Goal: Information Seeking & Learning: Check status

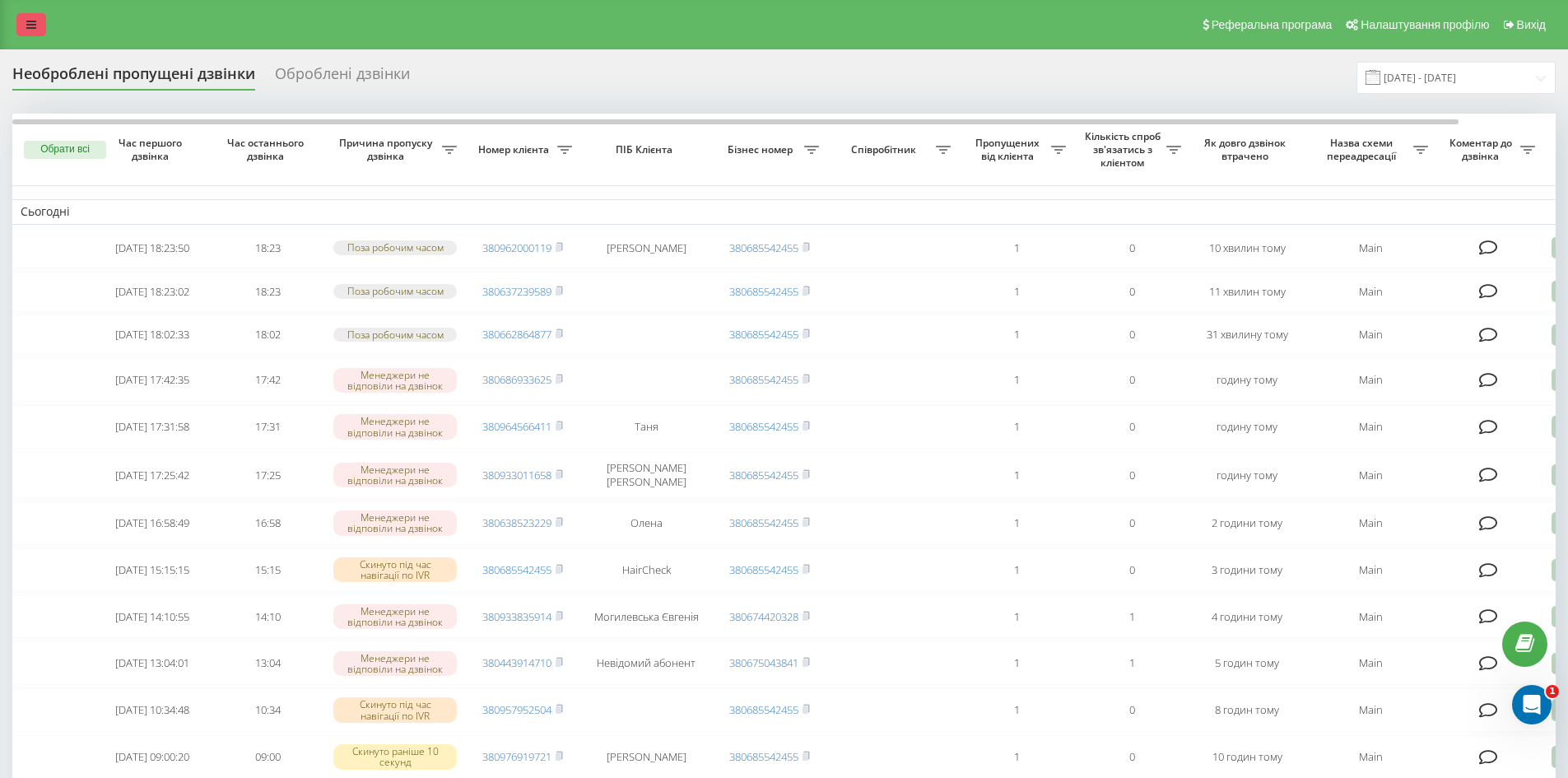
click at [26, 28] on link at bounding box center [31, 24] width 30 height 23
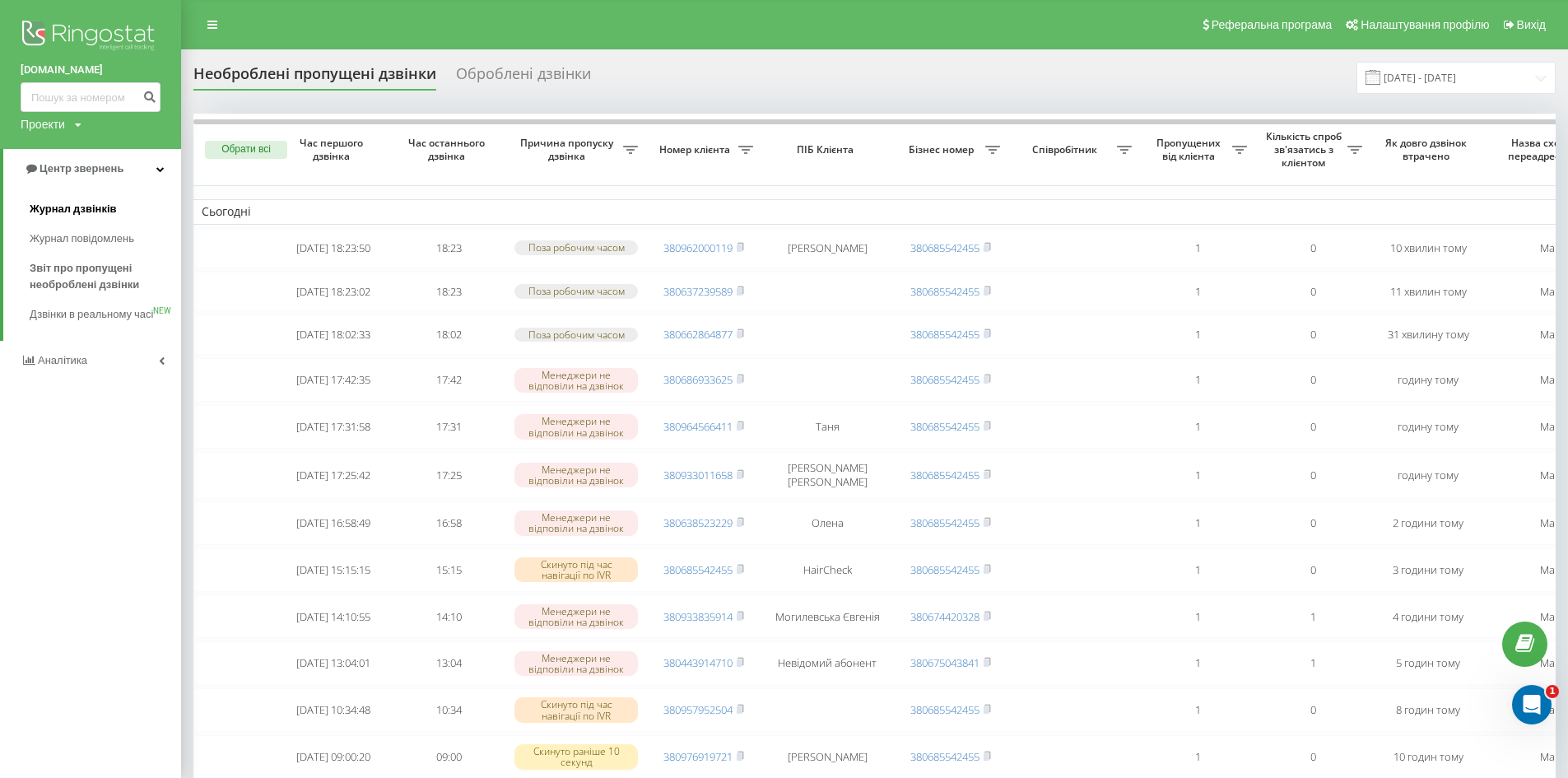
click at [95, 214] on span "Журнал дзвінків" at bounding box center [73, 209] width 88 height 17
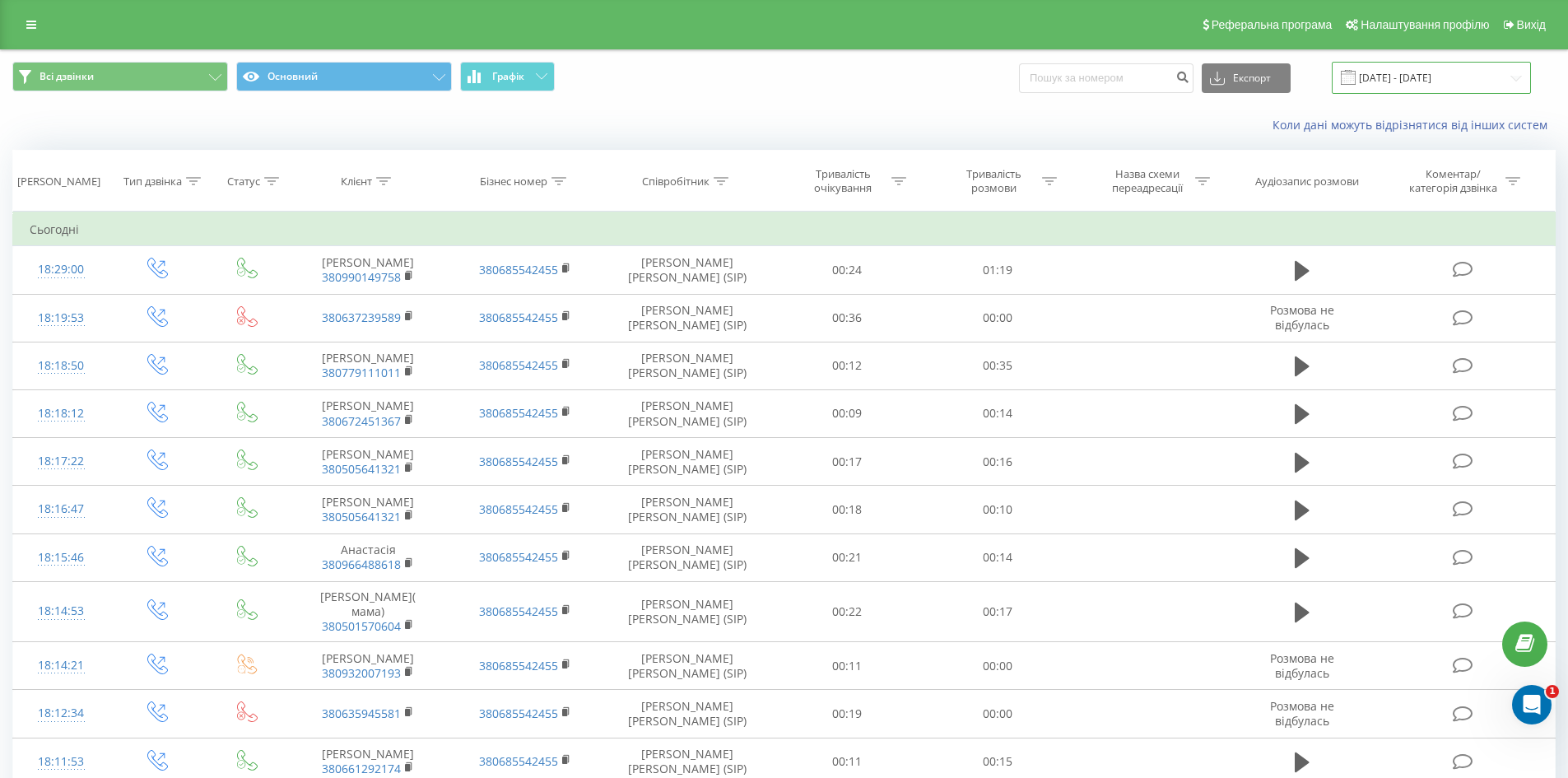
click at [1387, 78] on input "20.08.2025 - 20.09.2025" at bounding box center [1431, 78] width 199 height 32
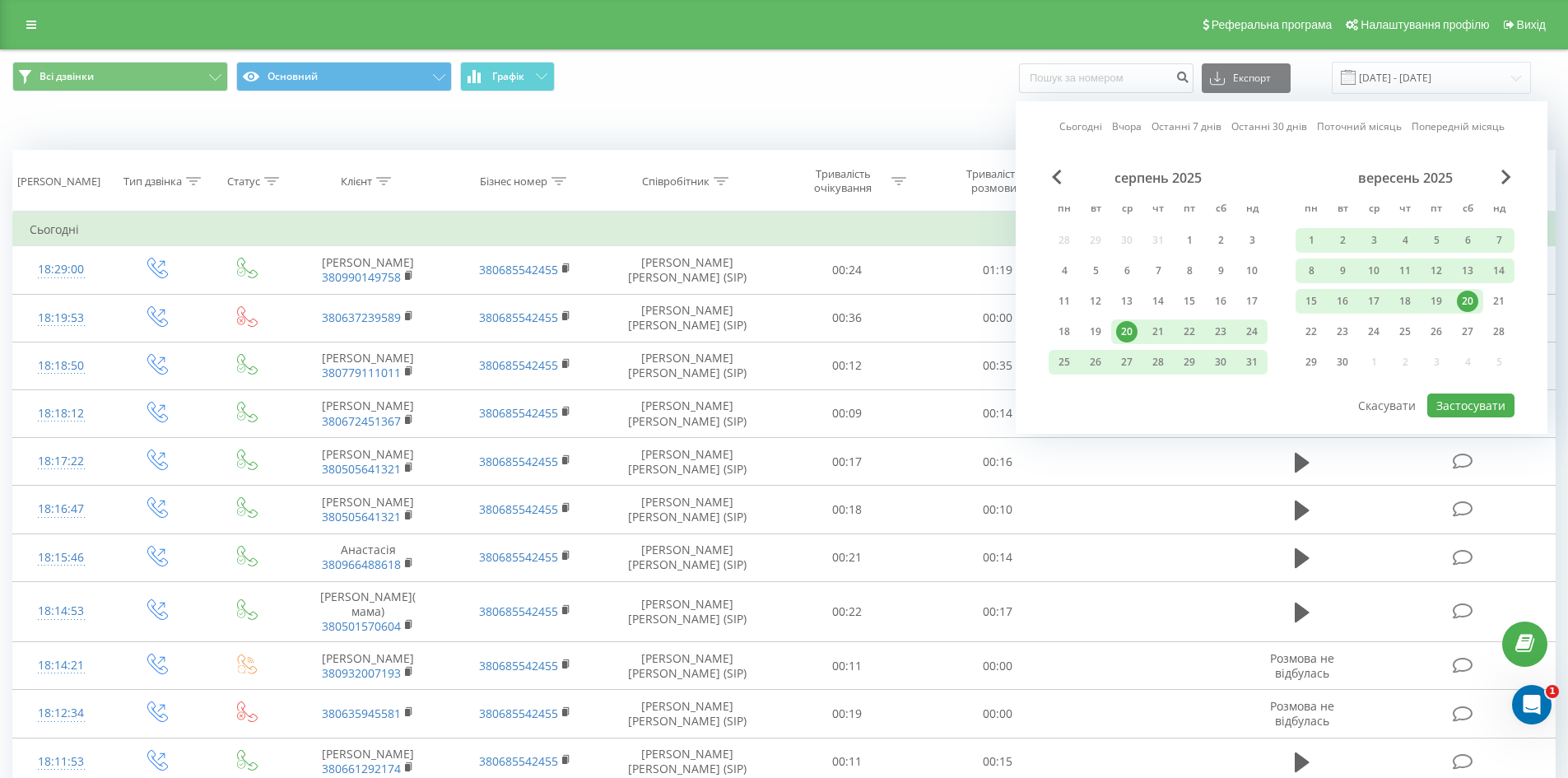
click at [1470, 301] on div "20" at bounding box center [1468, 301] width 22 height 22
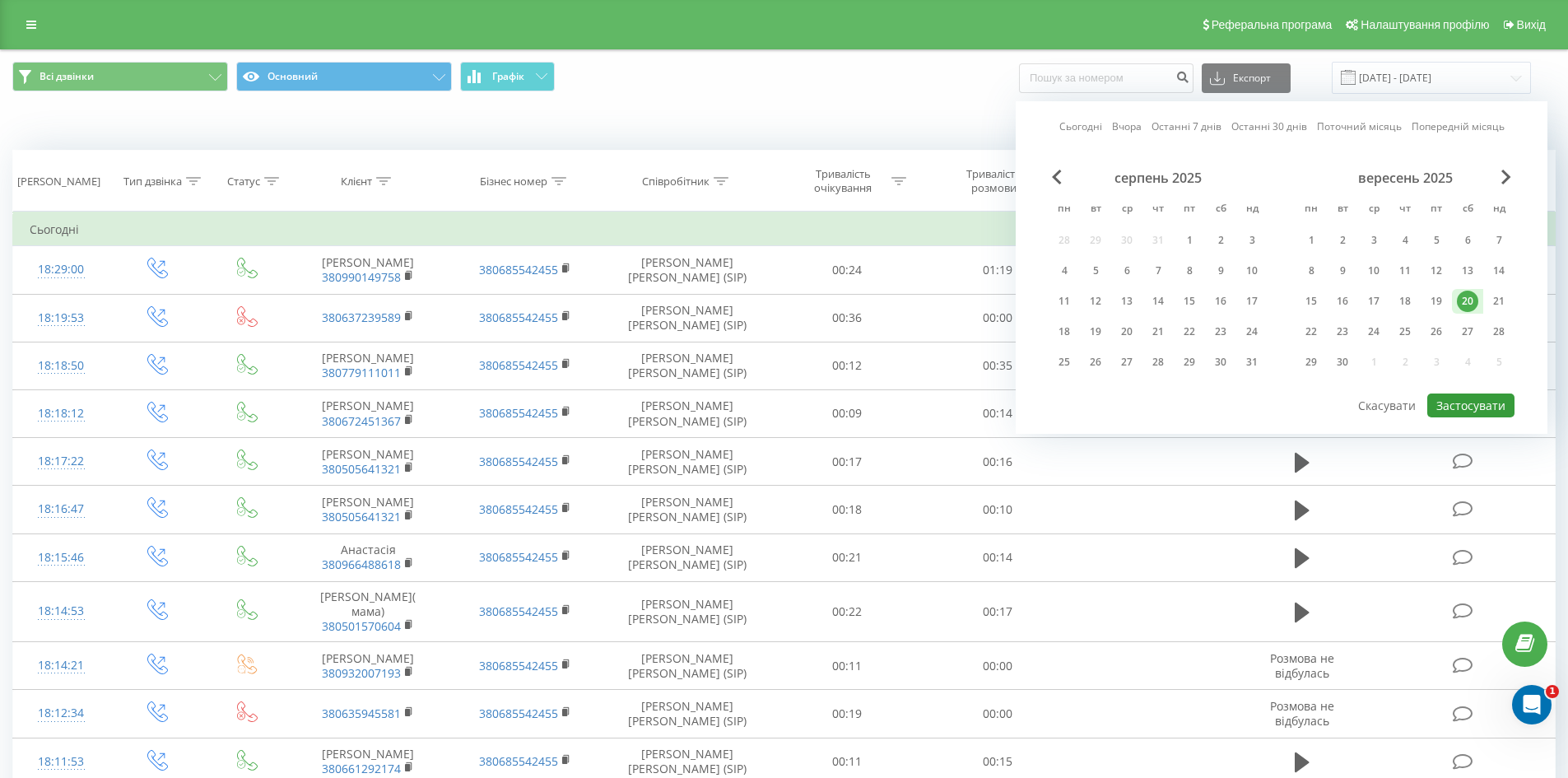
click at [1479, 406] on button "Застосувати" at bounding box center [1471, 406] width 88 height 24
type input "20.09.2025 - 20.09.2025"
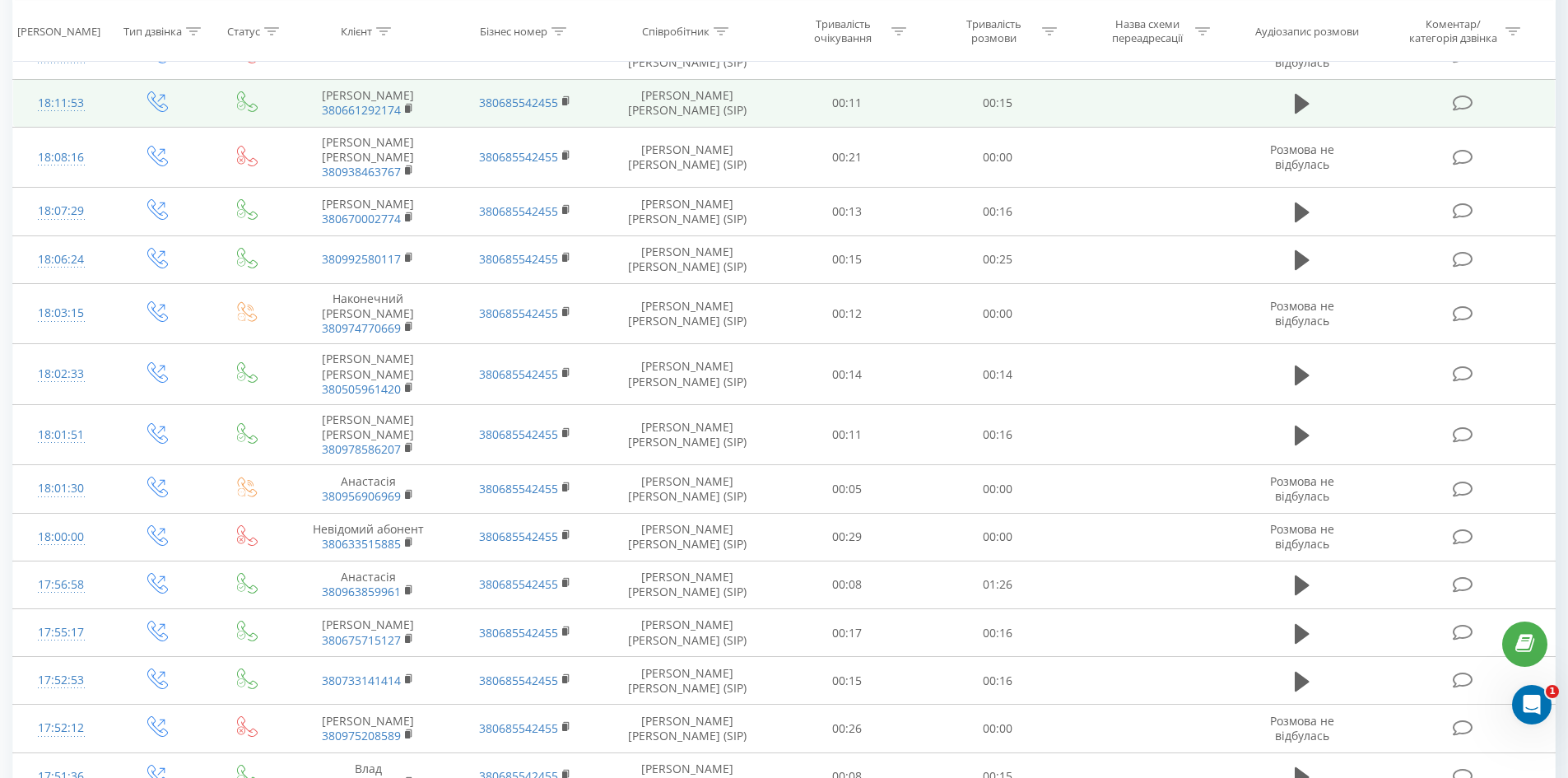
scroll to position [804, 0]
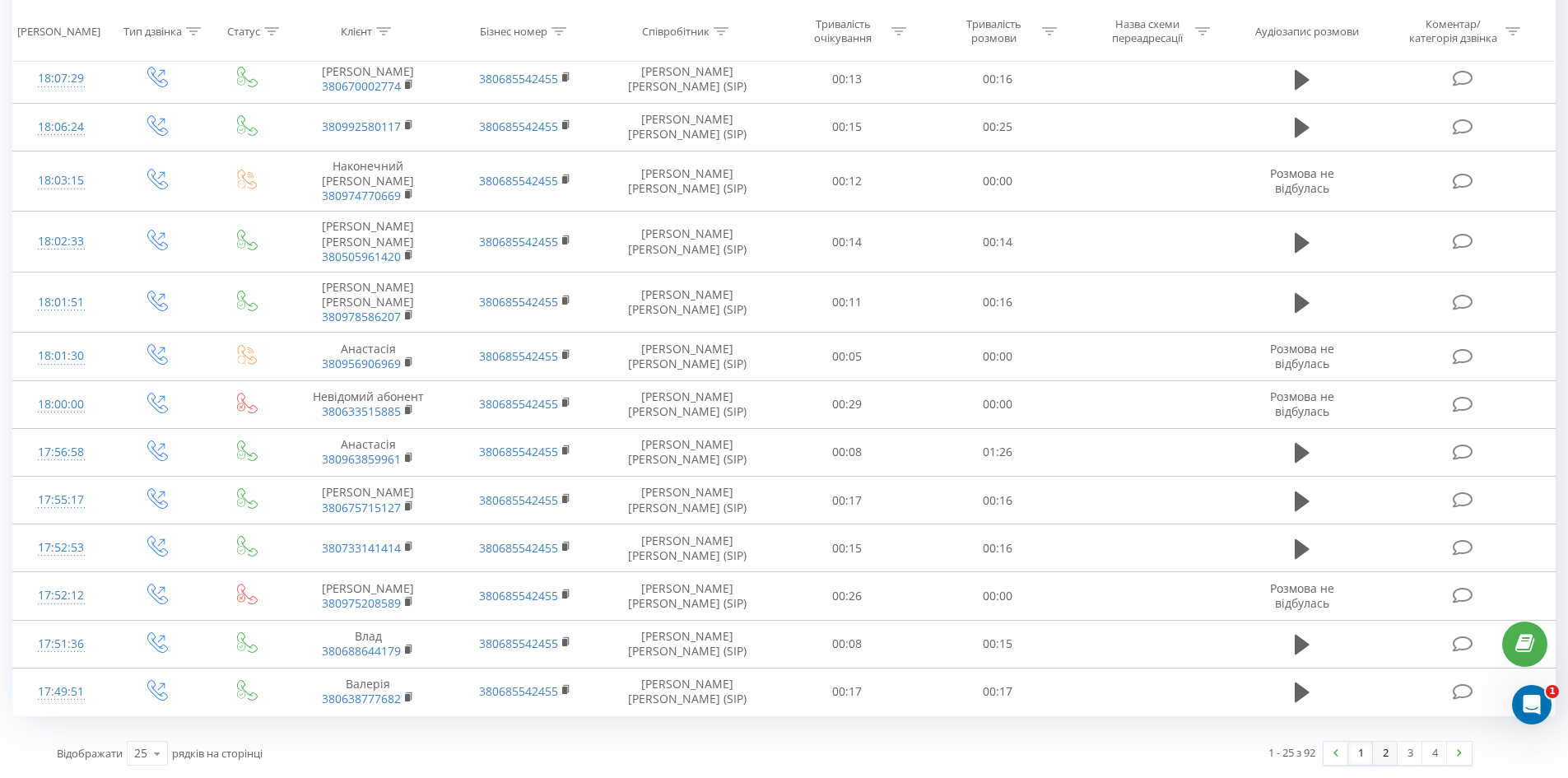
click at [1383, 754] on link "2" at bounding box center [1385, 753] width 25 height 23
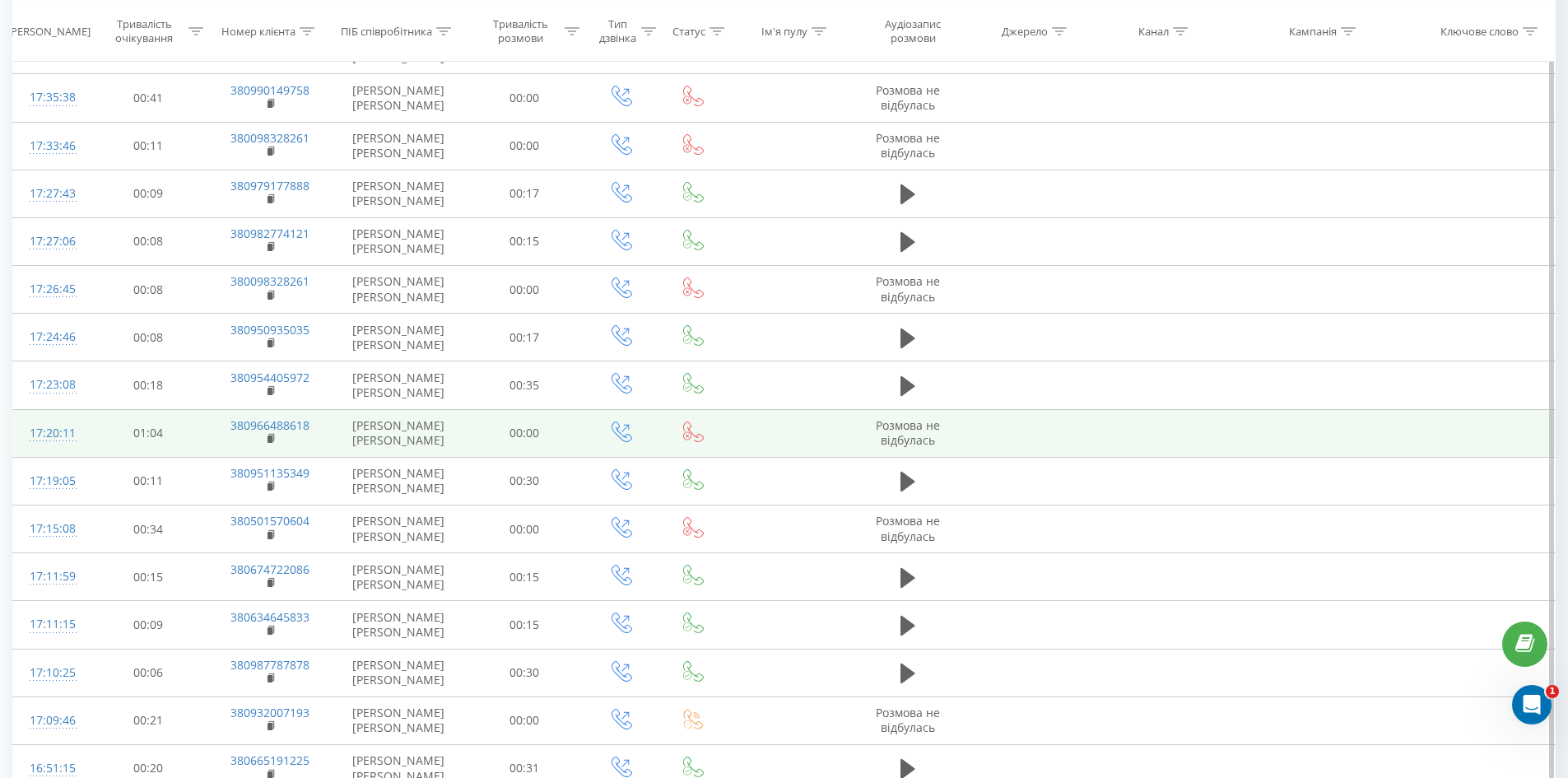
scroll to position [728, 0]
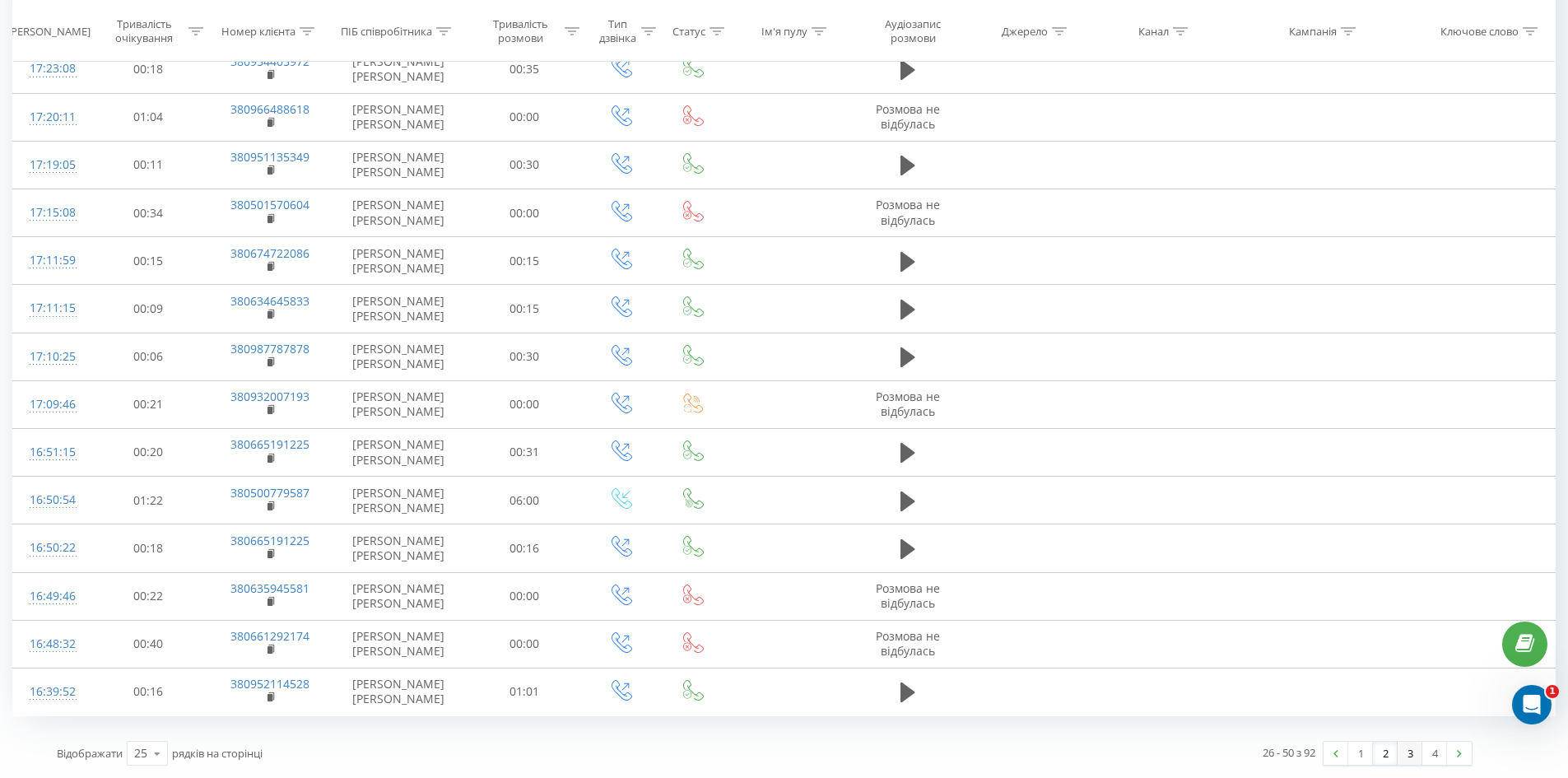
click at [1409, 757] on link "3" at bounding box center [1410, 753] width 25 height 23
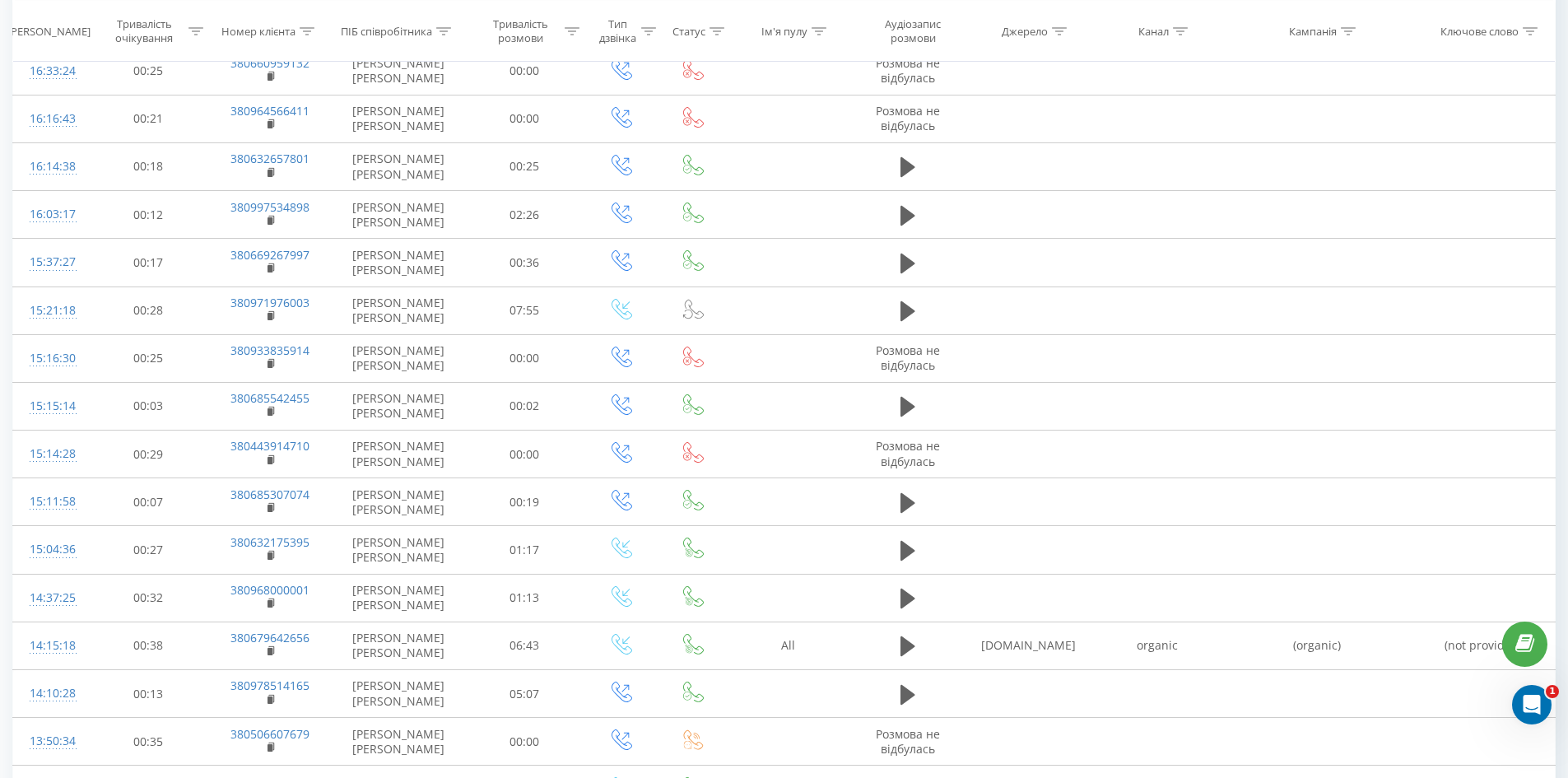
scroll to position [728, 0]
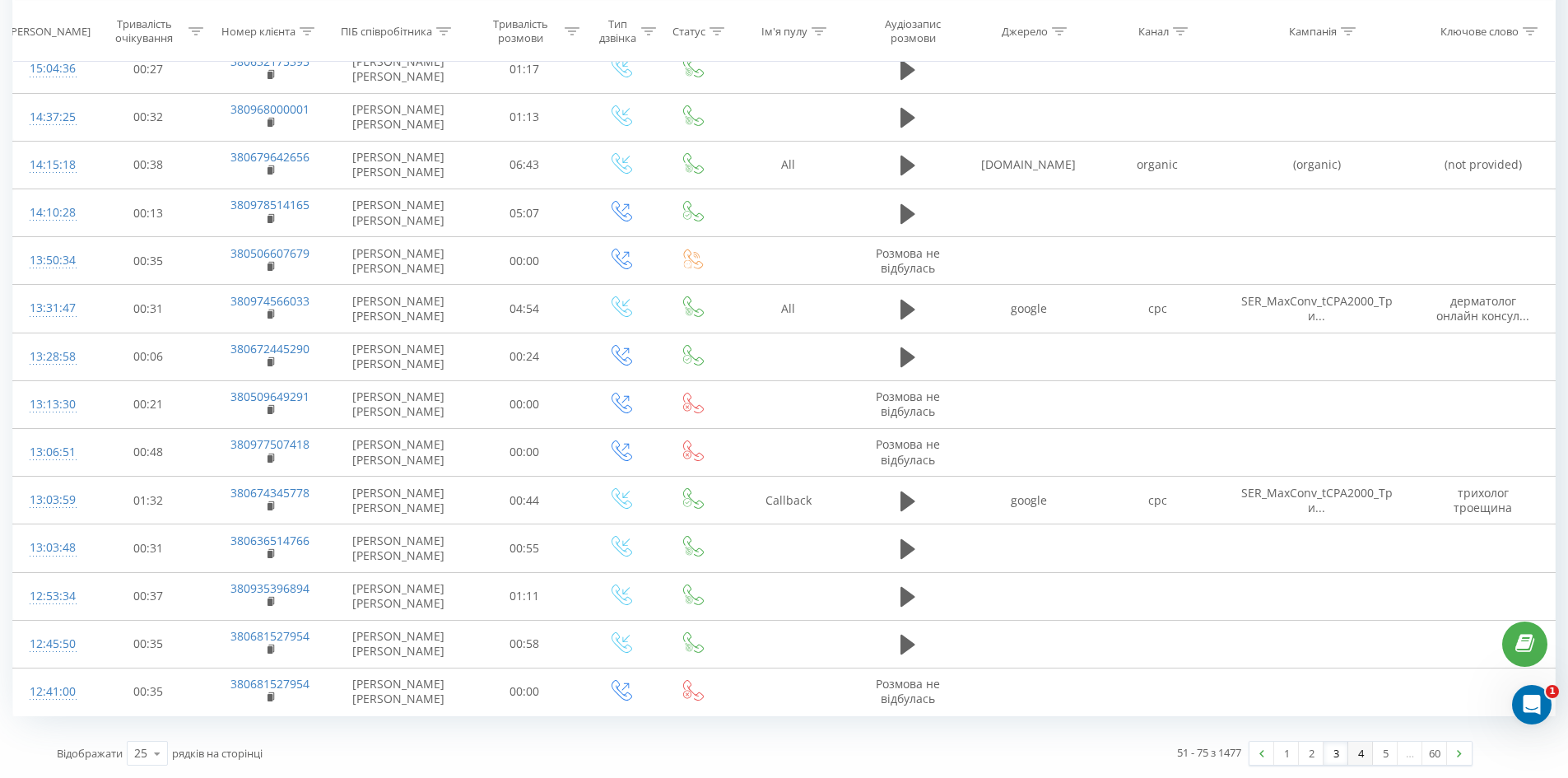
click at [1364, 749] on link "4" at bounding box center [1360, 753] width 25 height 23
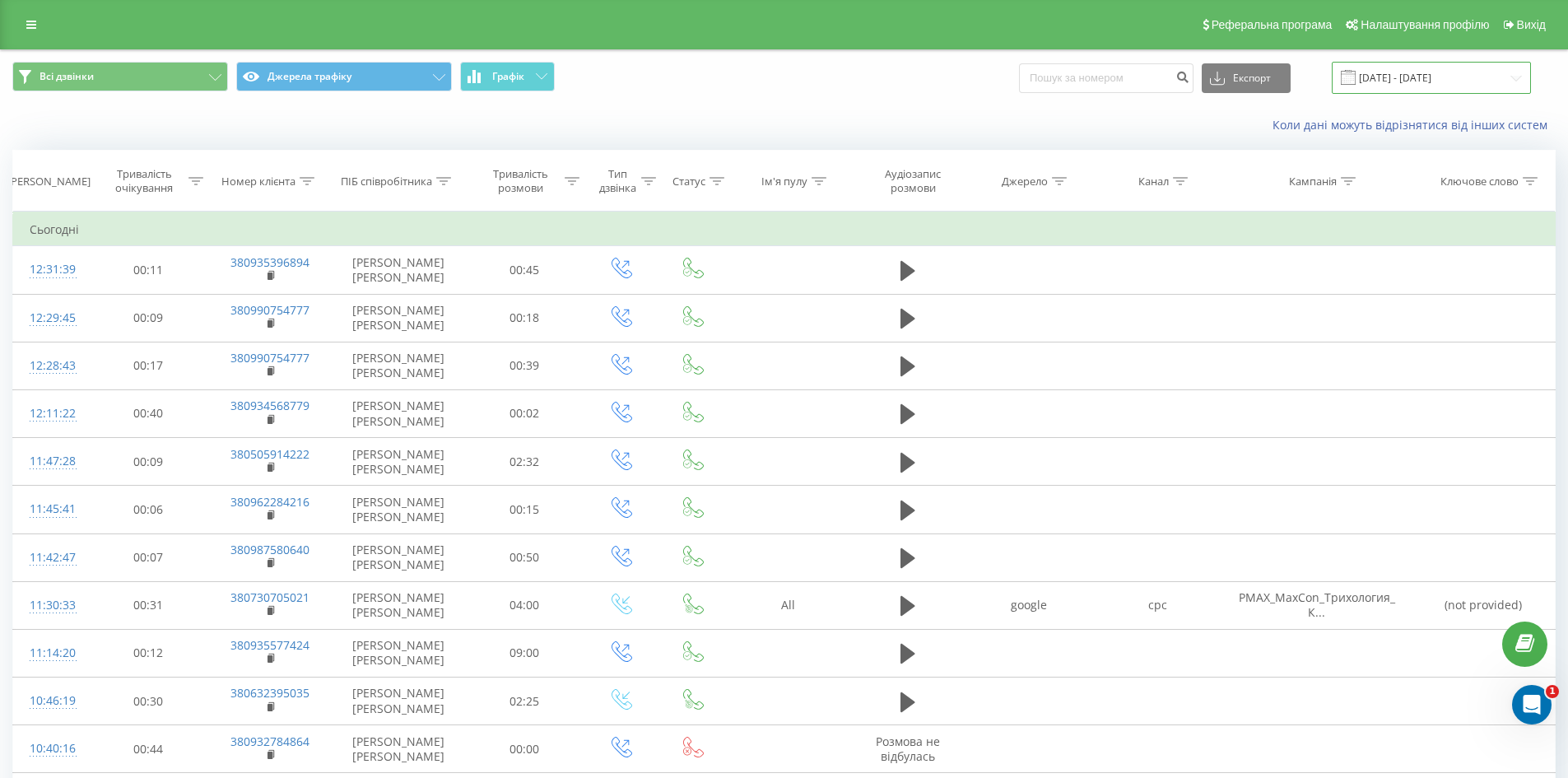
click at [1387, 74] on input "20.08.2025 - 20.09.2025" at bounding box center [1431, 78] width 199 height 32
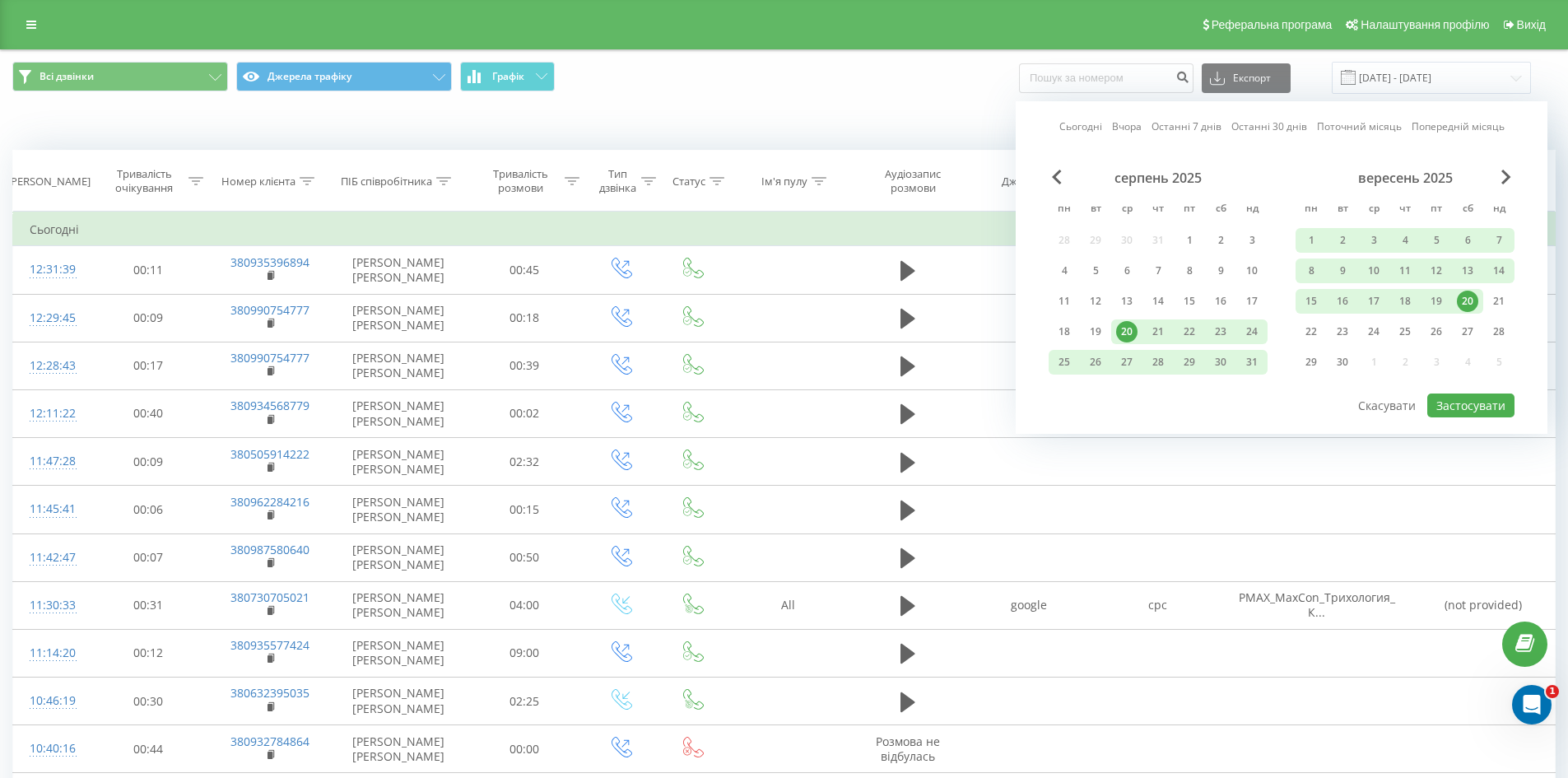
click at [1463, 299] on div "20" at bounding box center [1468, 301] width 22 height 22
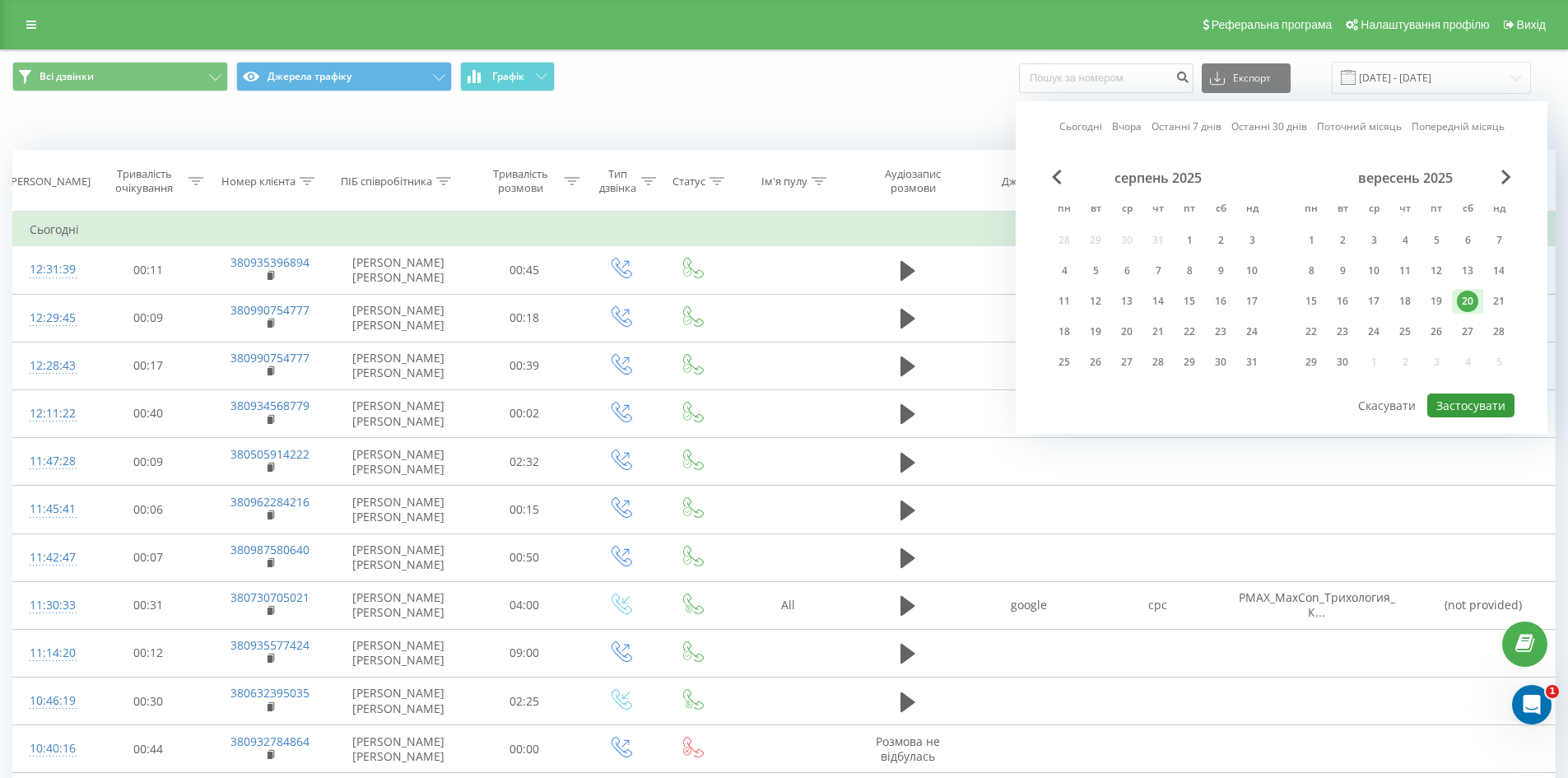
click at [1469, 409] on button "Застосувати" at bounding box center [1471, 406] width 88 height 24
type input "[DATE] - [DATE]"
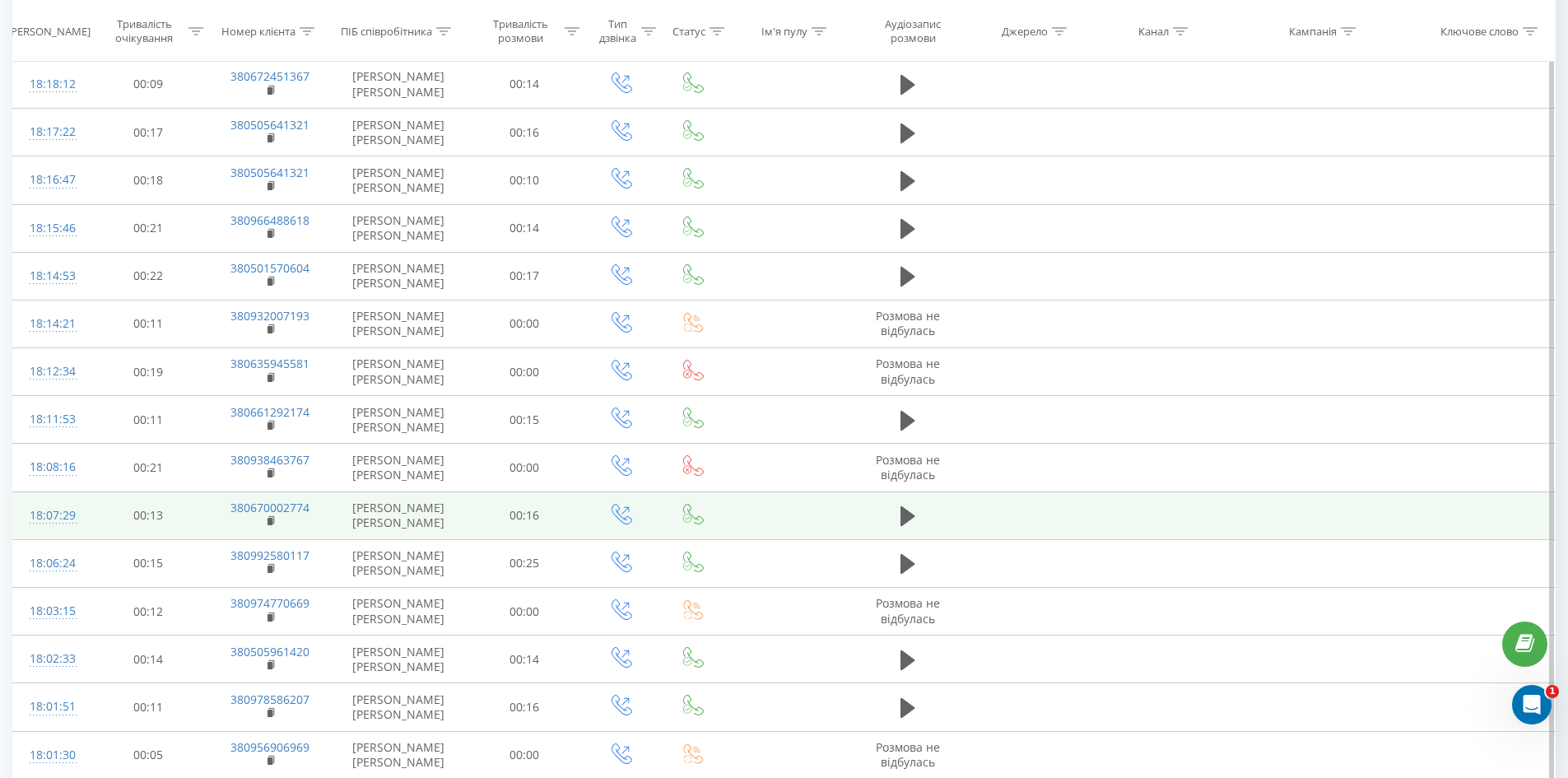
scroll to position [728, 0]
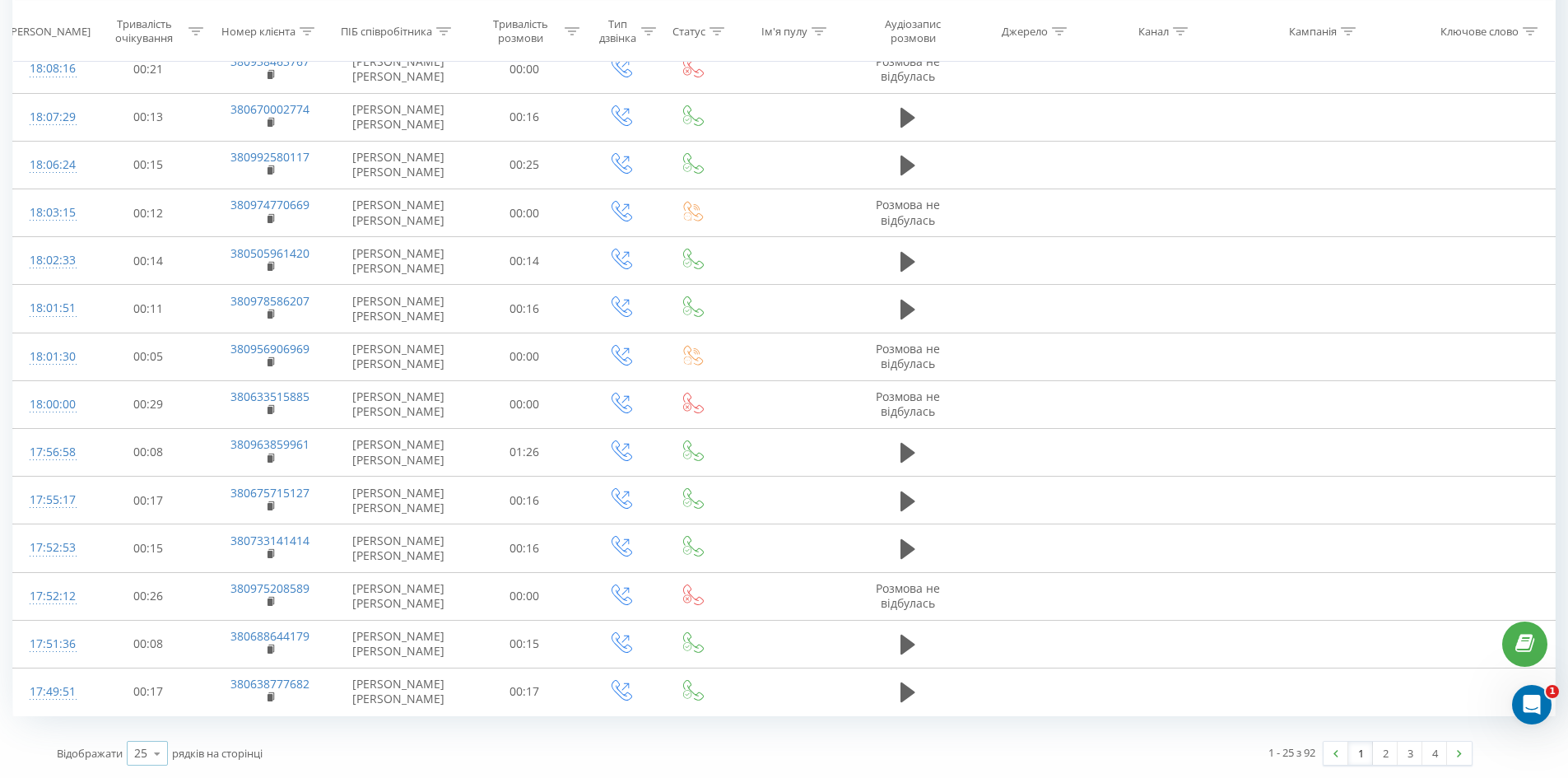
click at [154, 752] on icon at bounding box center [157, 753] width 25 height 32
click at [149, 726] on span "100" at bounding box center [144, 731] width 20 height 16
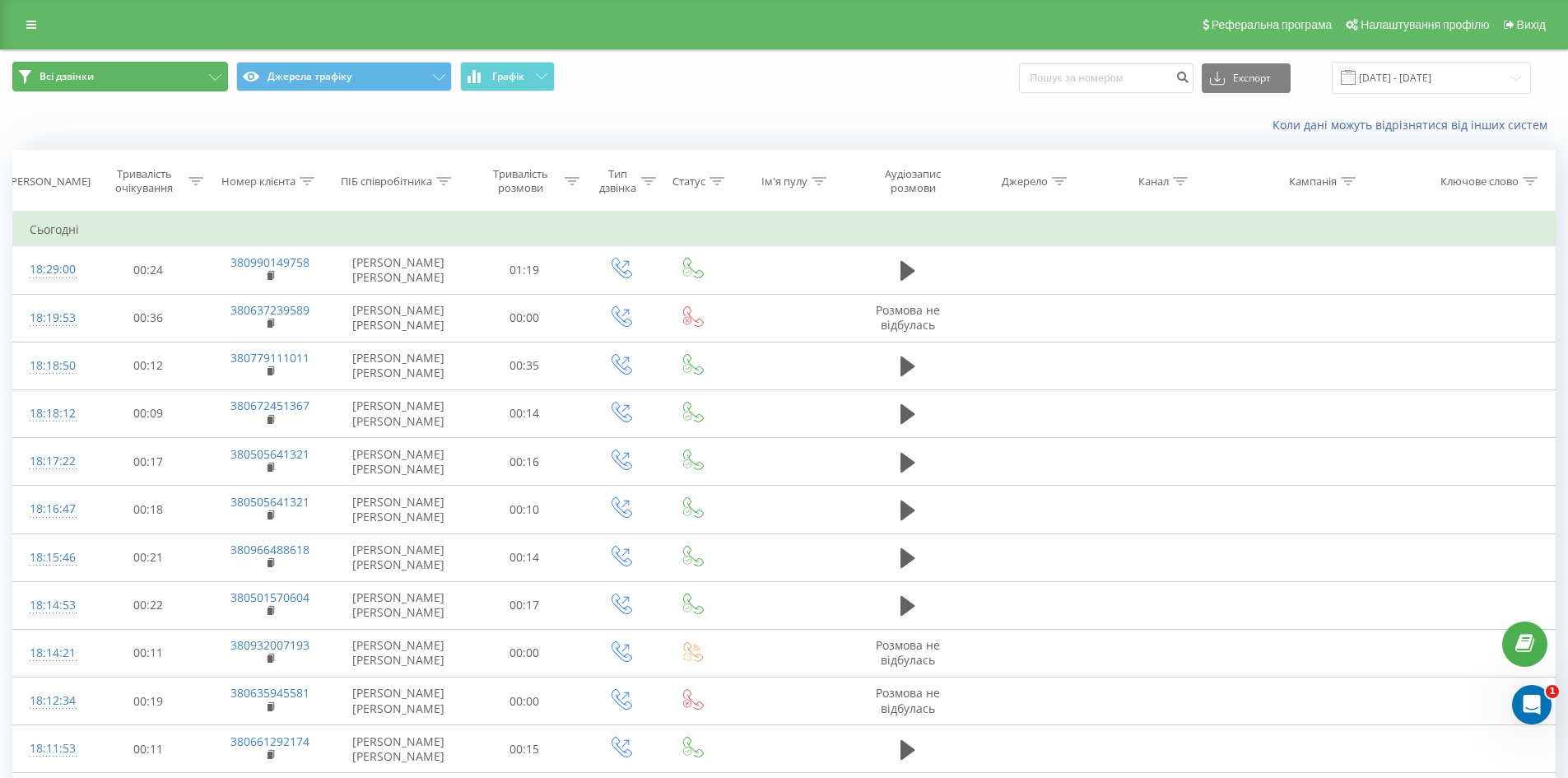
click at [206, 70] on button "Всі дзвінки" at bounding box center [120, 77] width 216 height 30
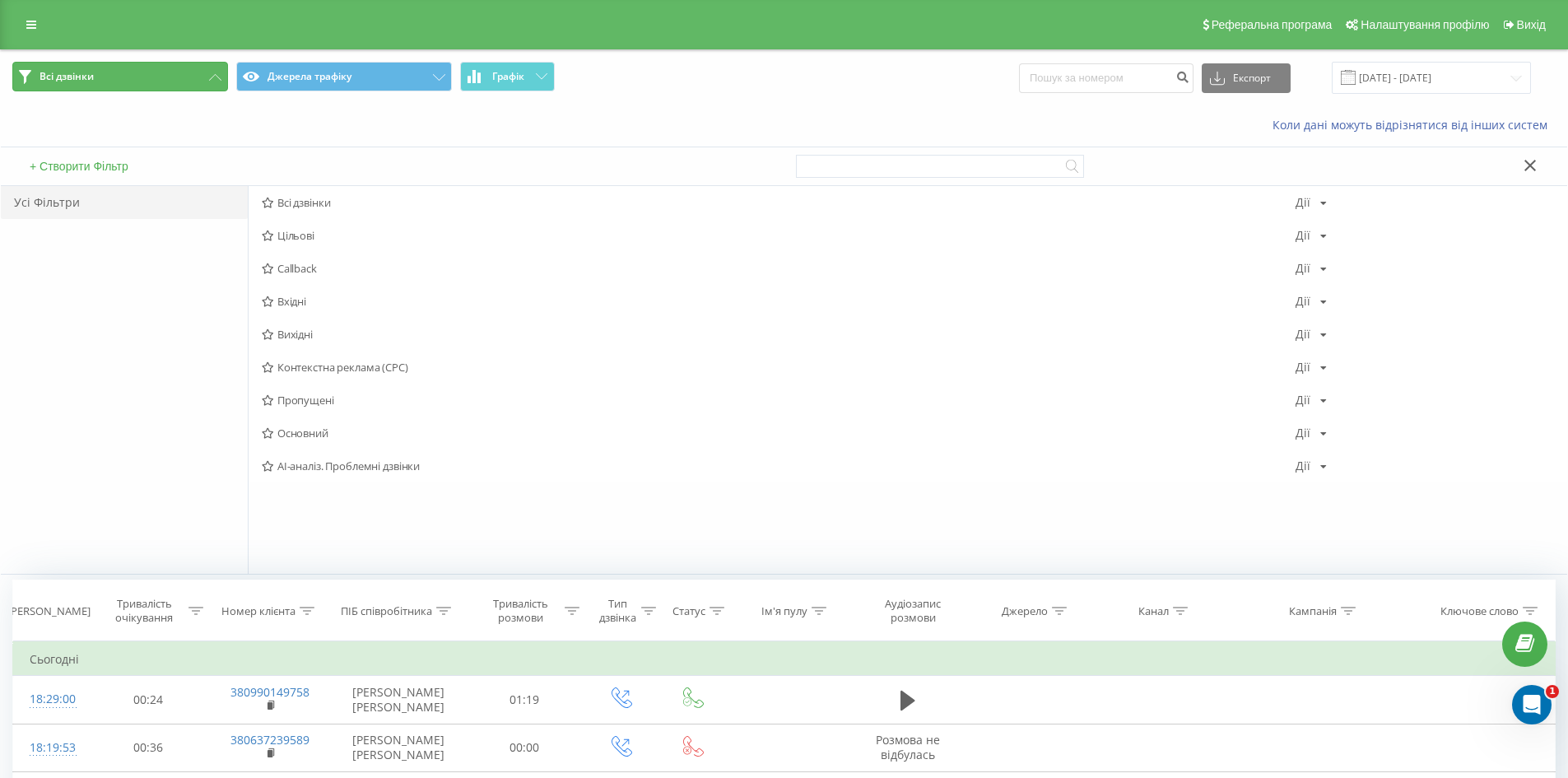
click at [206, 70] on button "Всі дзвінки" at bounding box center [120, 77] width 216 height 30
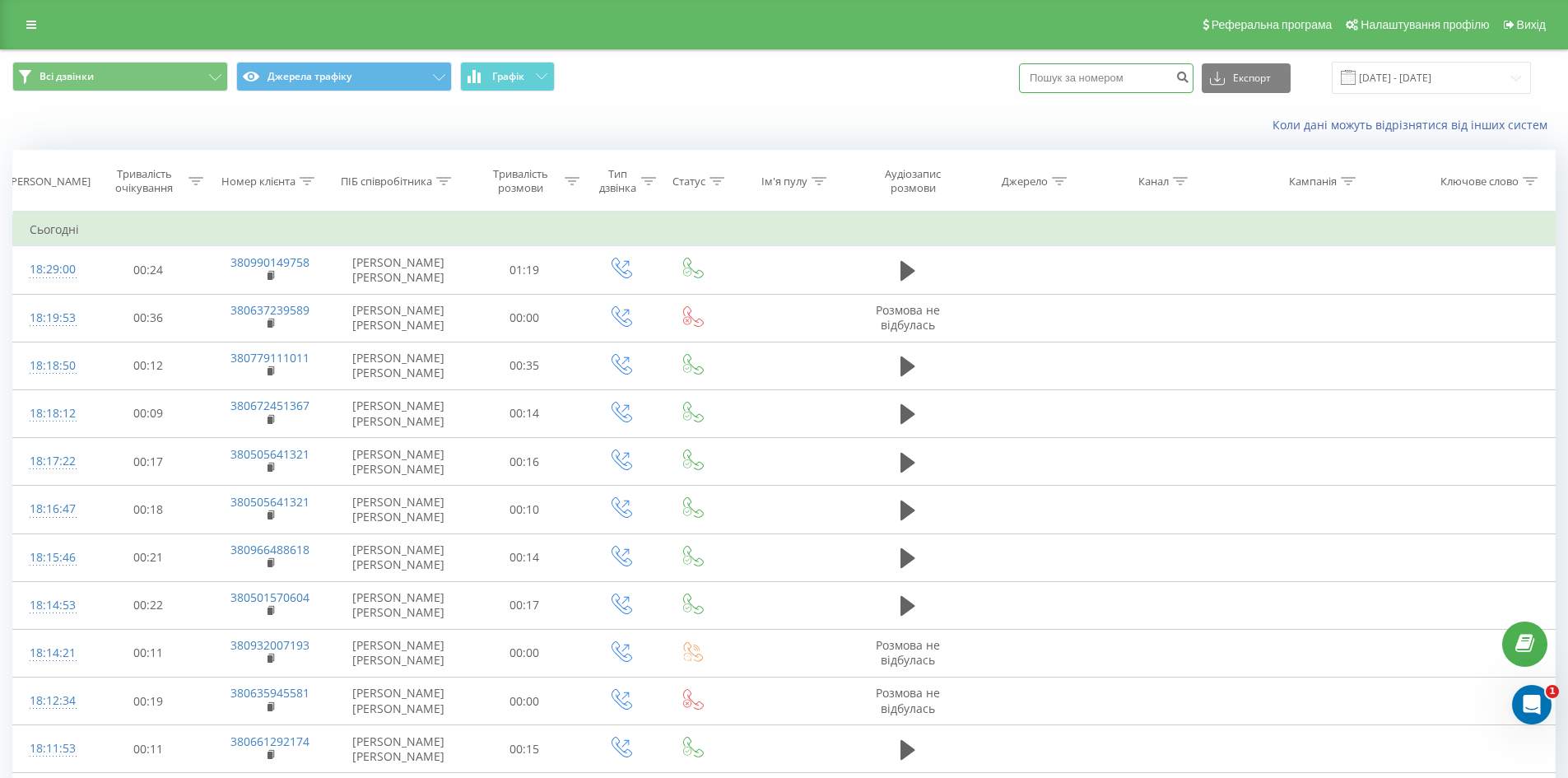
click at [1137, 69] on input at bounding box center [1105, 78] width 174 height 30
click at [1095, 84] on input at bounding box center [1105, 78] width 174 height 30
paste input "[PHONE_NUMBER]"
type input "[PHONE_NUMBER]"
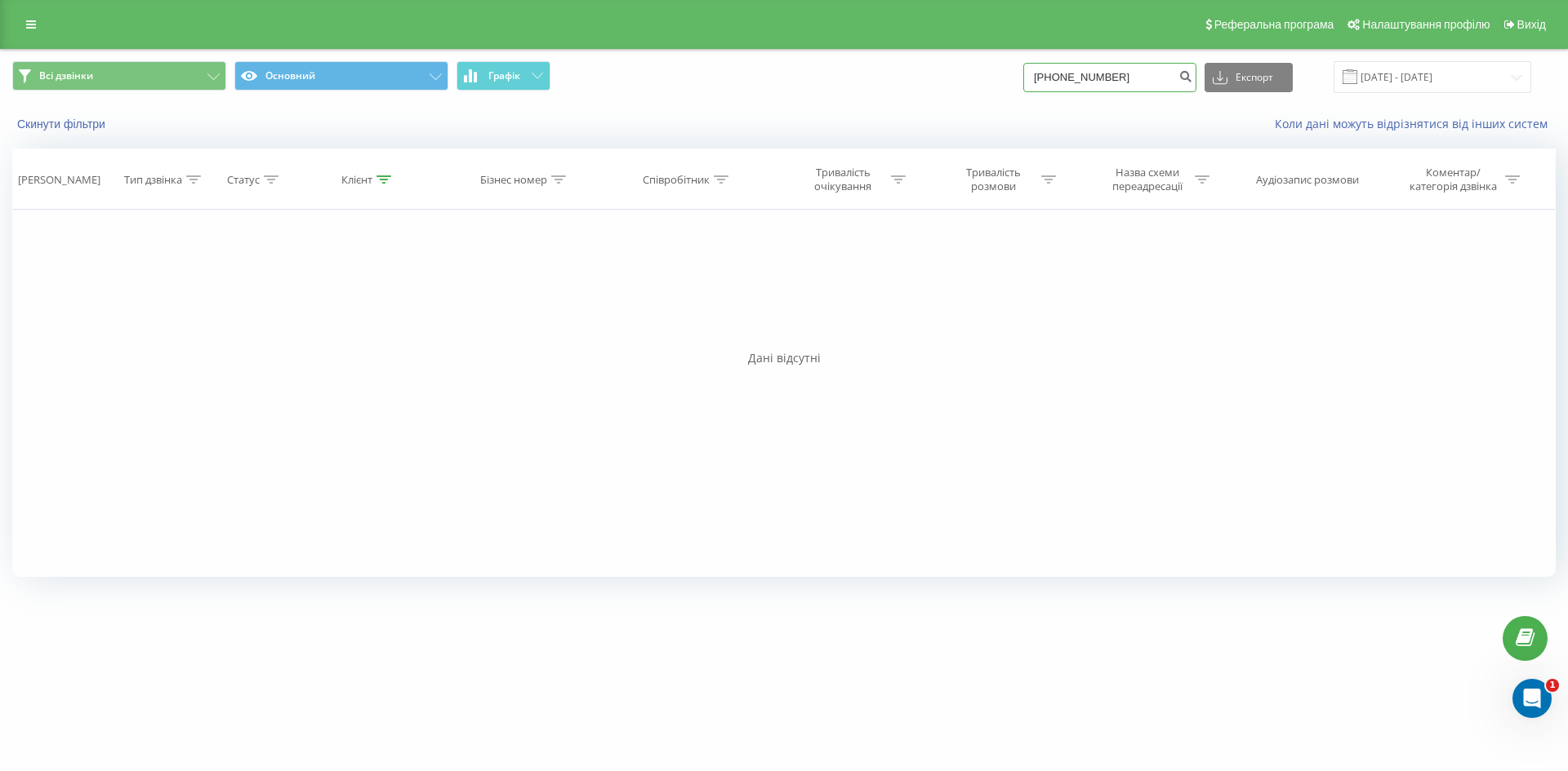
click at [1126, 76] on input "+38063217-53-95" at bounding box center [1109, 77] width 173 height 29
click at [1109, 81] on input "+38063217-5395" at bounding box center [1109, 77] width 173 height 29
type input "+380632175395"
click at [32, 22] on icon at bounding box center [31, 24] width 10 height 12
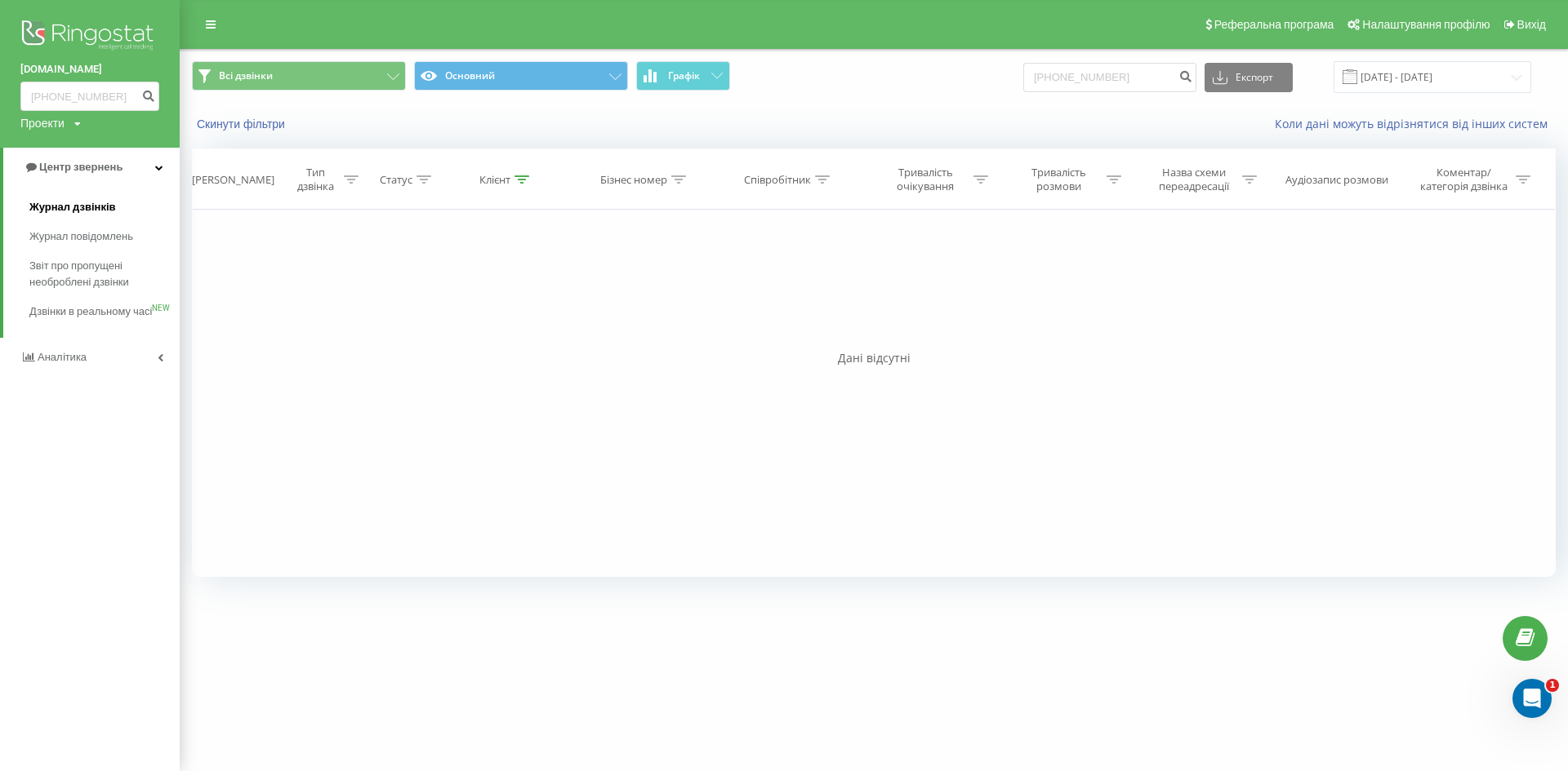
click at [61, 207] on span "Журнал дзвінків" at bounding box center [72, 207] width 87 height 17
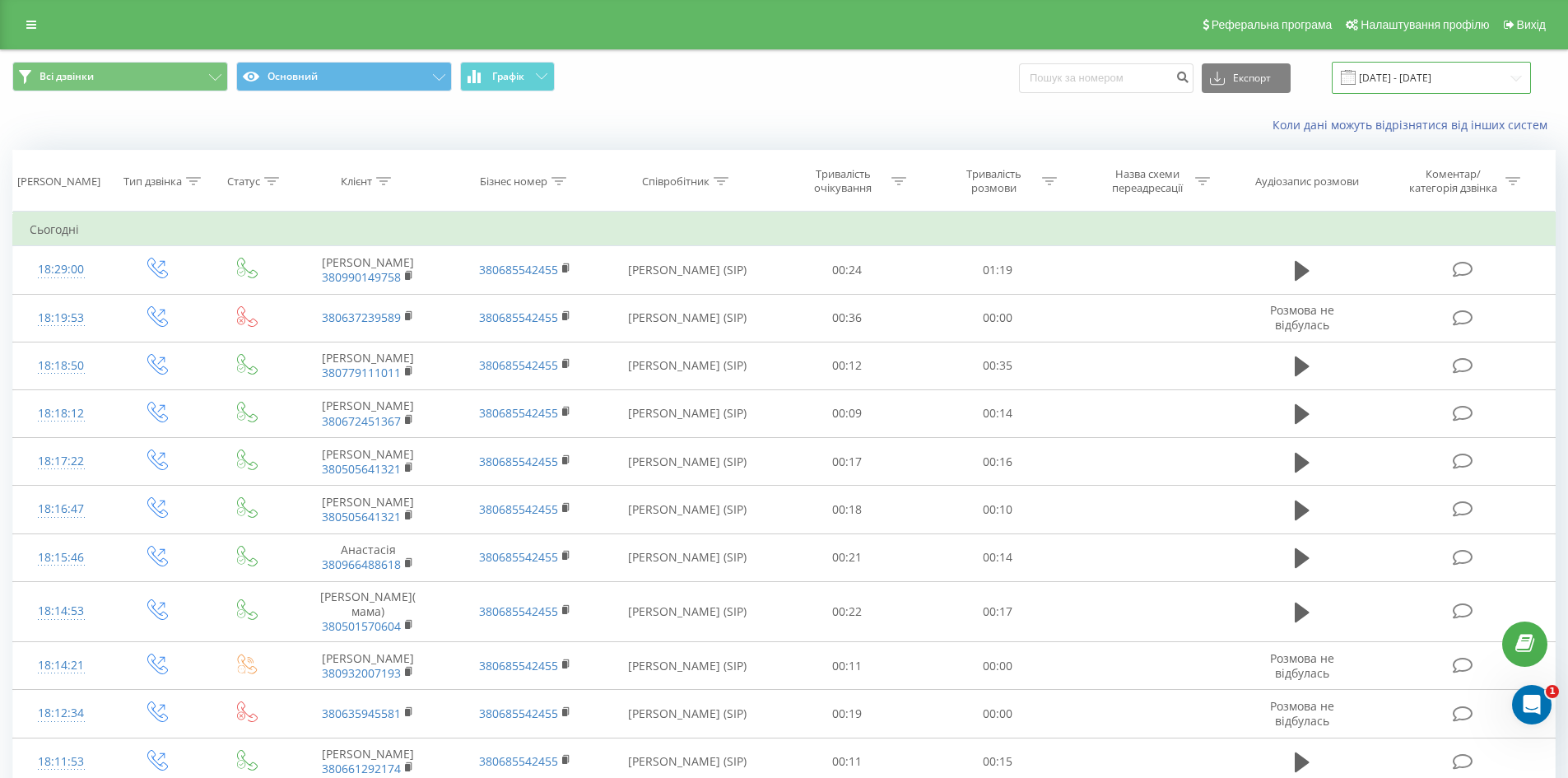
click at [1405, 73] on input "[DATE] - [DATE]" at bounding box center [1431, 78] width 199 height 32
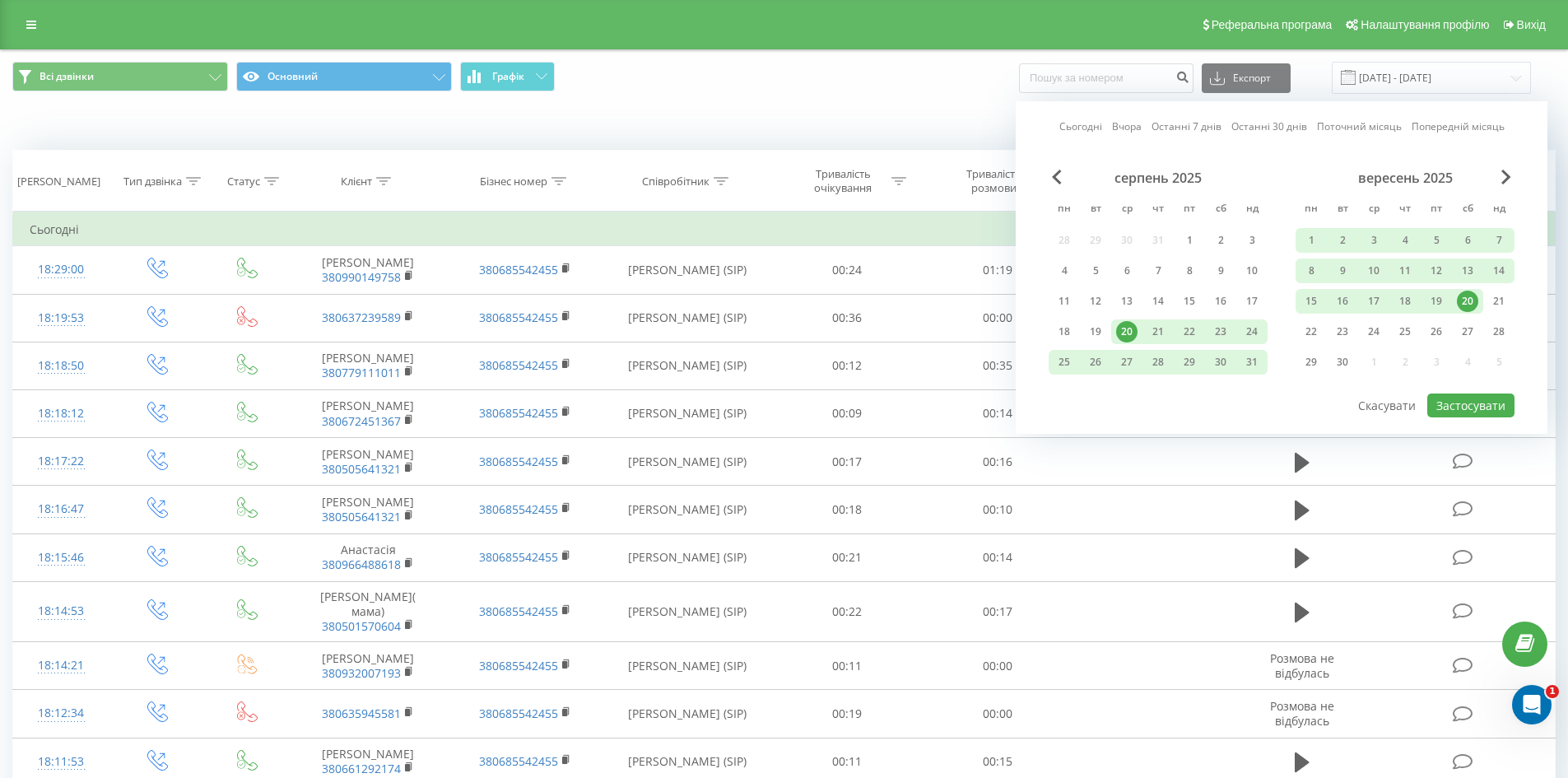
click at [1467, 299] on div "20" at bounding box center [1468, 301] width 22 height 22
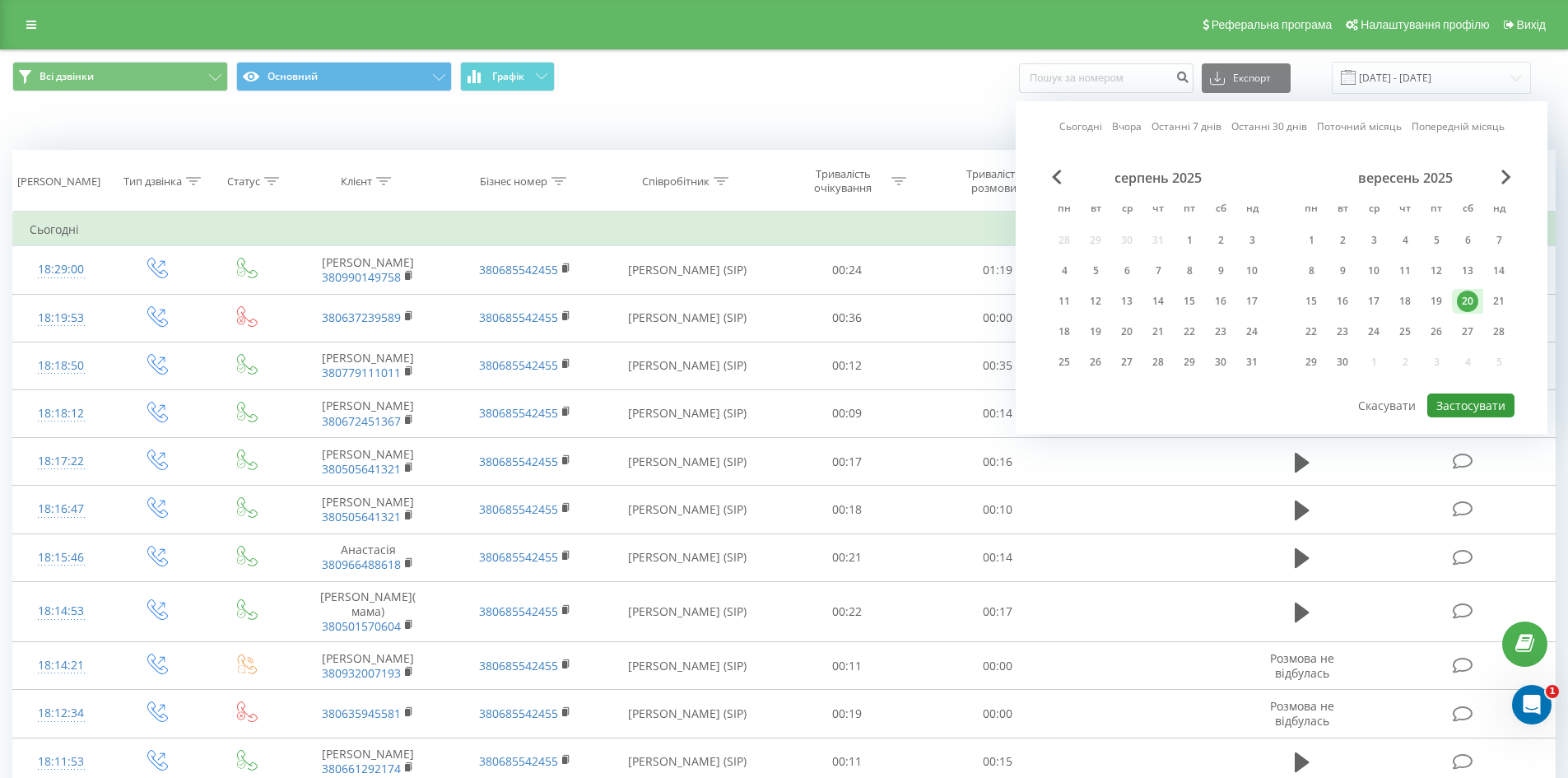
click at [1462, 407] on button "Застосувати" at bounding box center [1471, 406] width 88 height 24
type input "[DATE] - [DATE]"
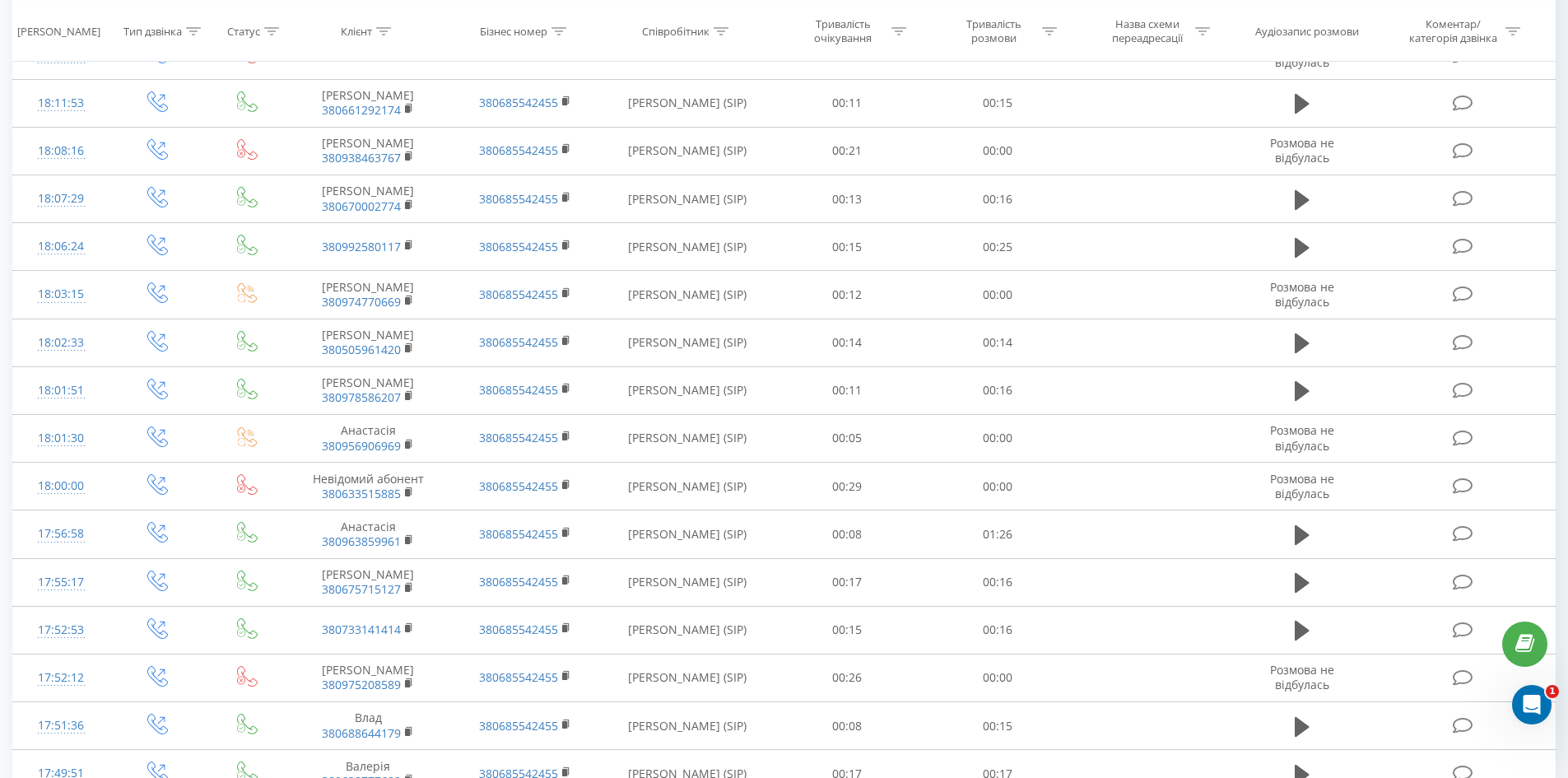
scroll to position [804, 0]
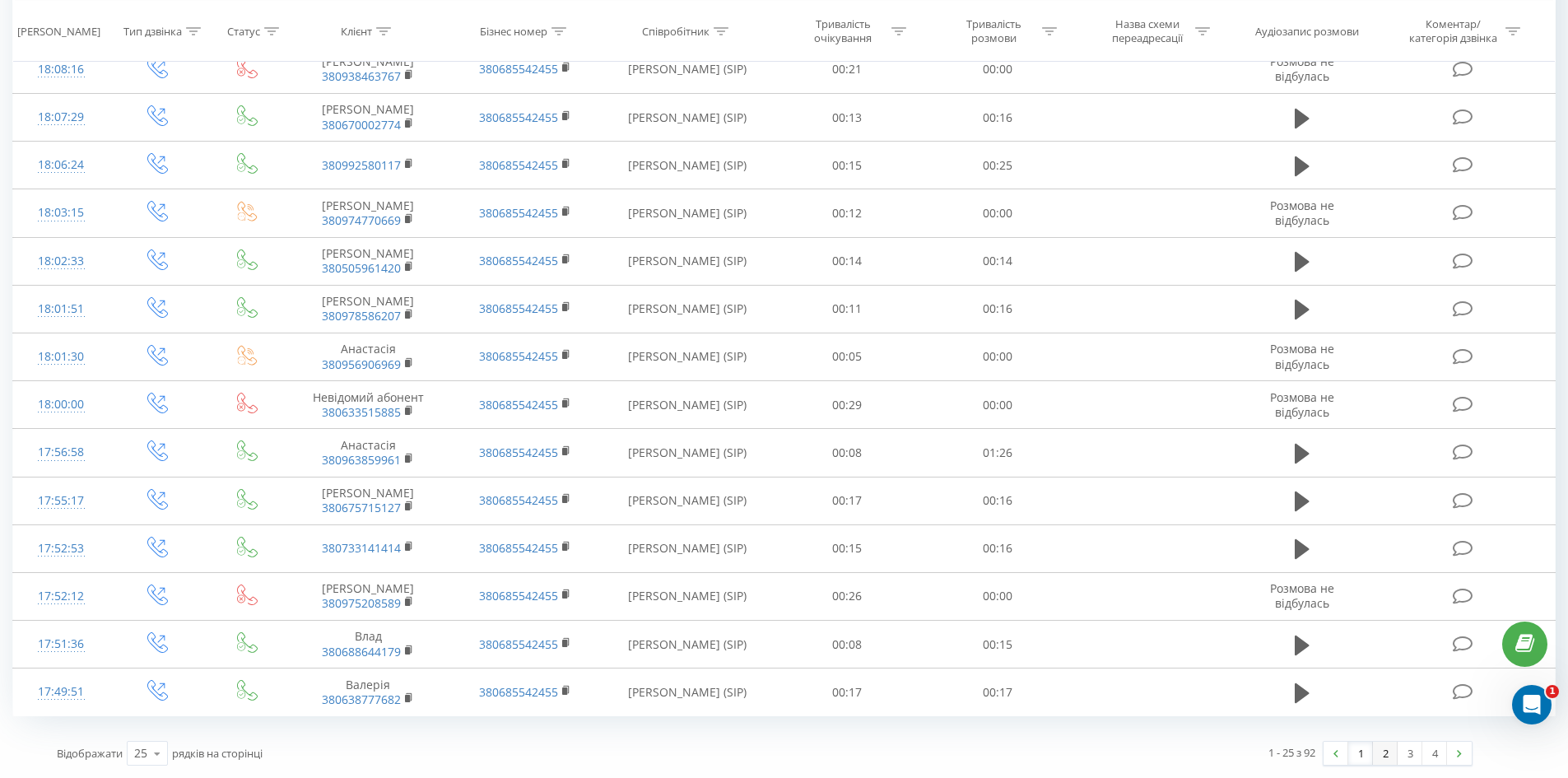
click at [1382, 754] on link "2" at bounding box center [1385, 753] width 25 height 23
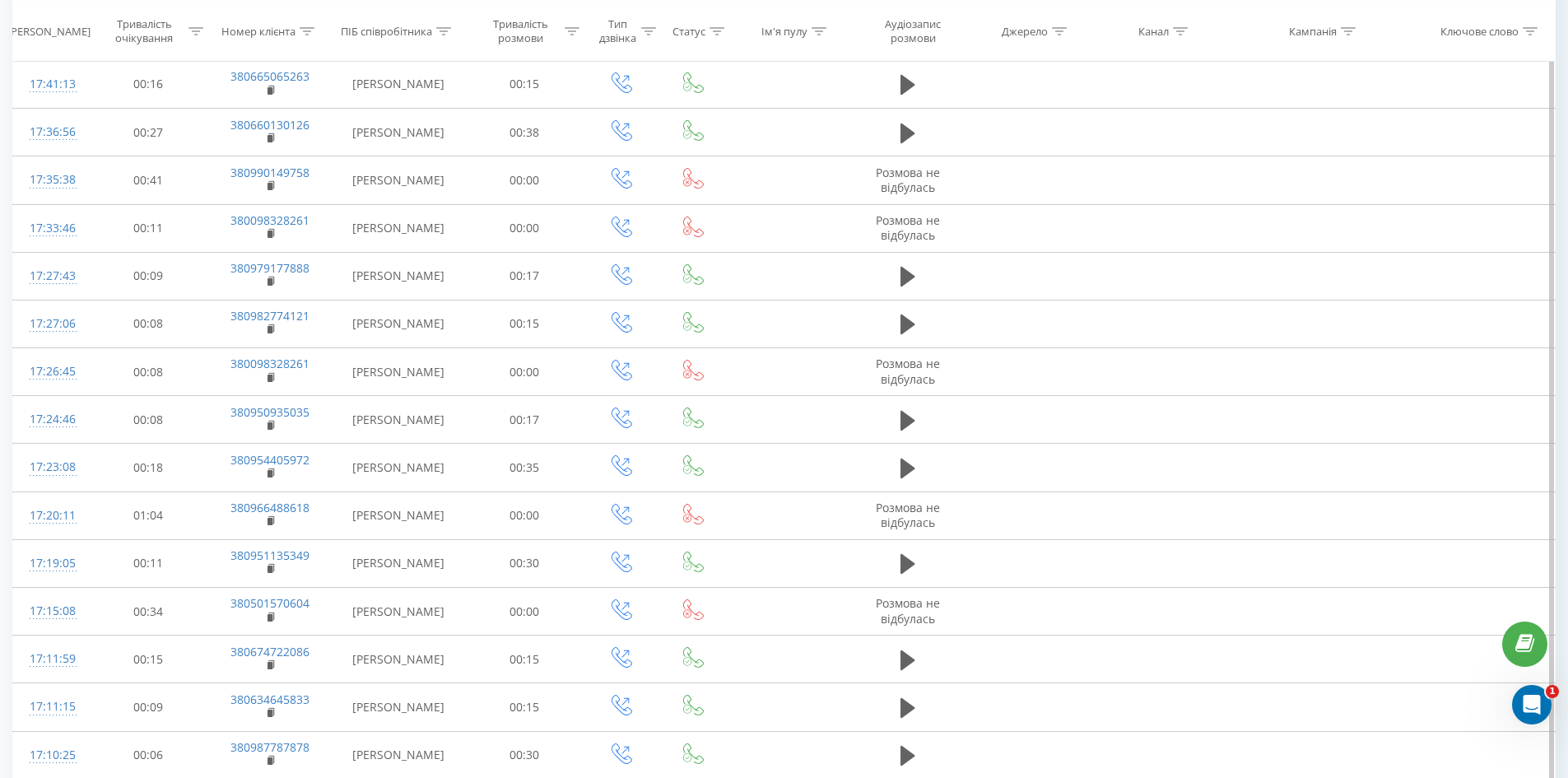
scroll to position [728, 0]
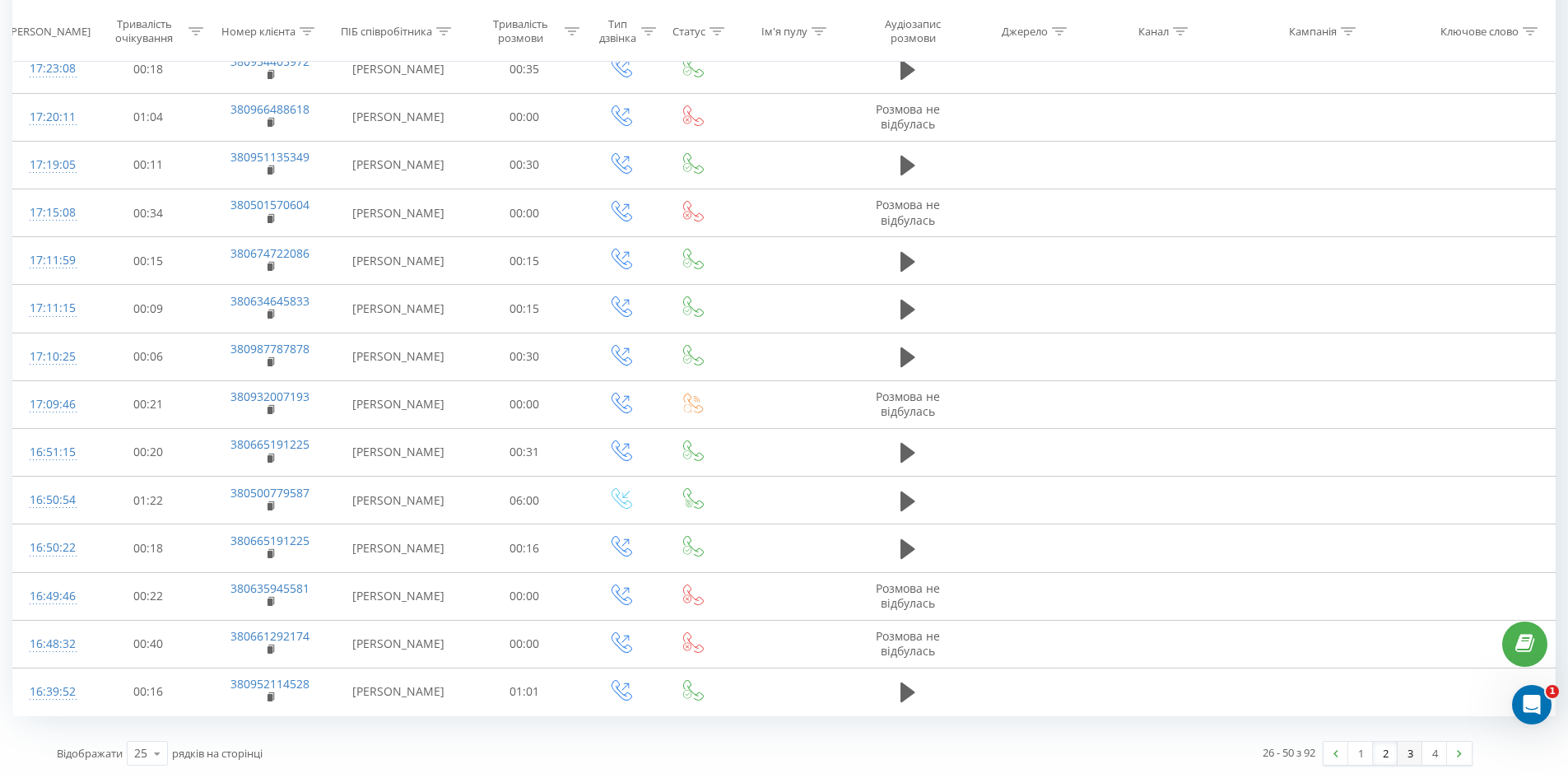
click at [1408, 749] on link "3" at bounding box center [1410, 753] width 25 height 23
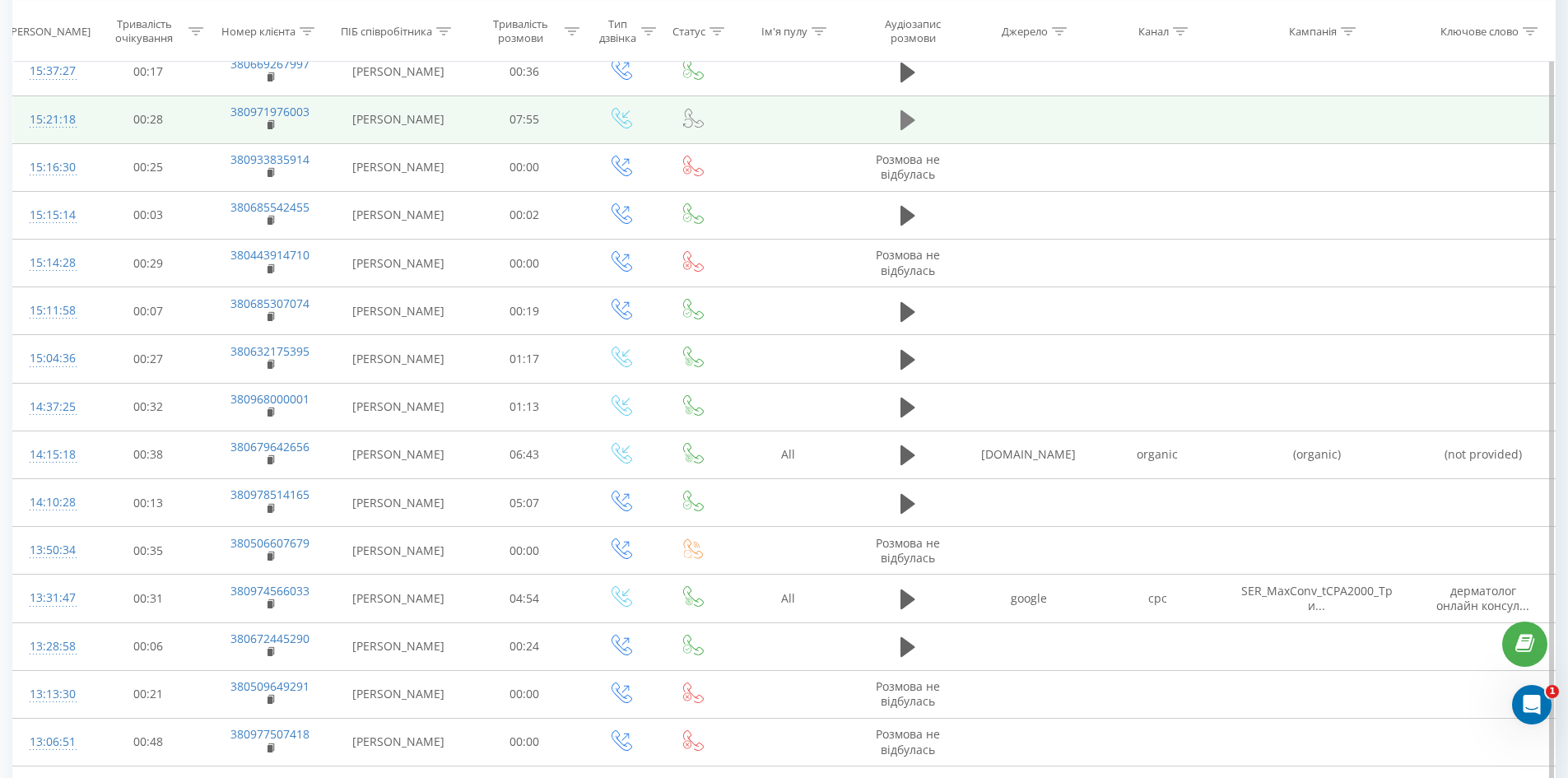
scroll to position [728, 0]
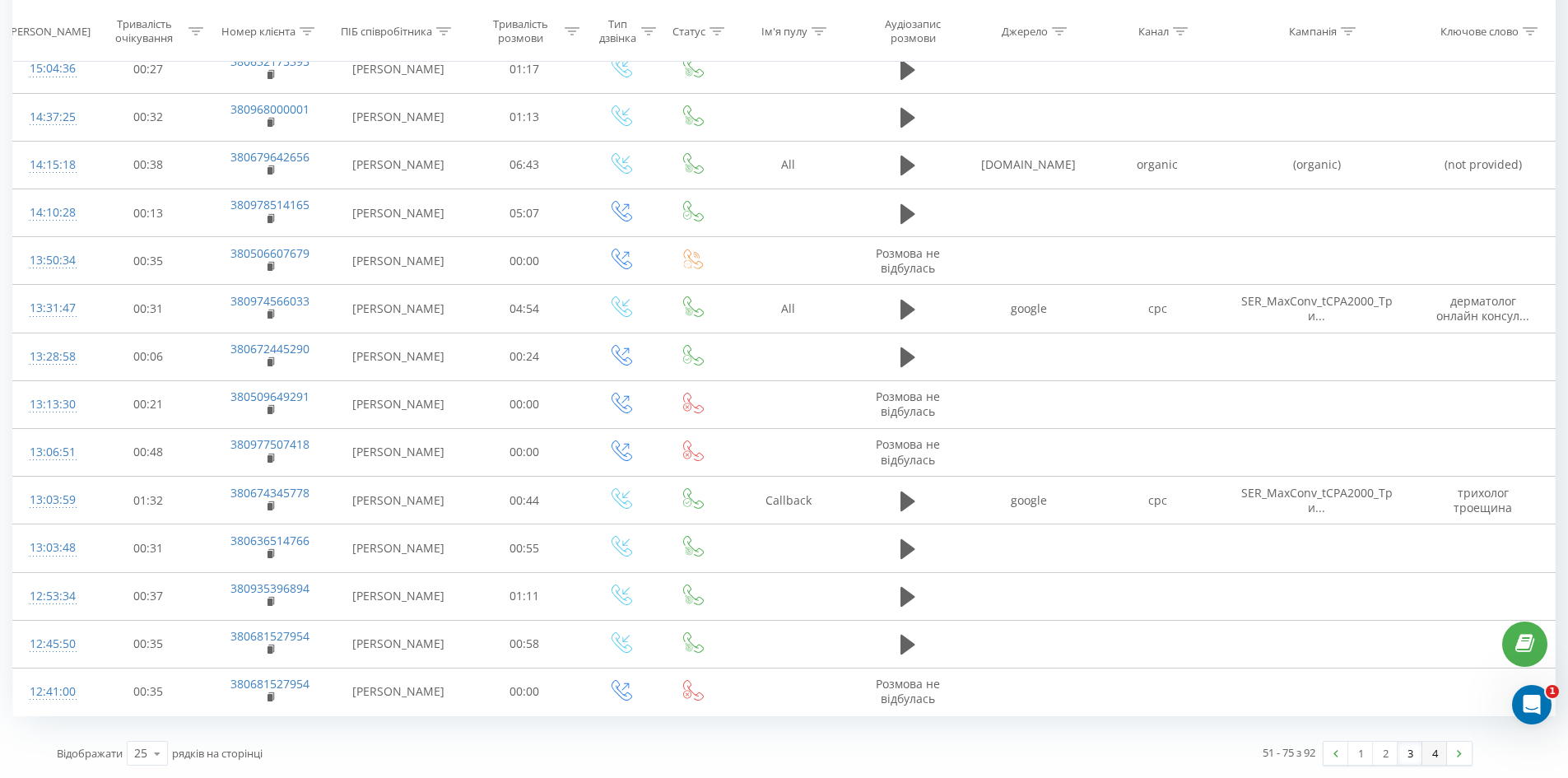
click at [1438, 754] on link "4" at bounding box center [1434, 753] width 25 height 23
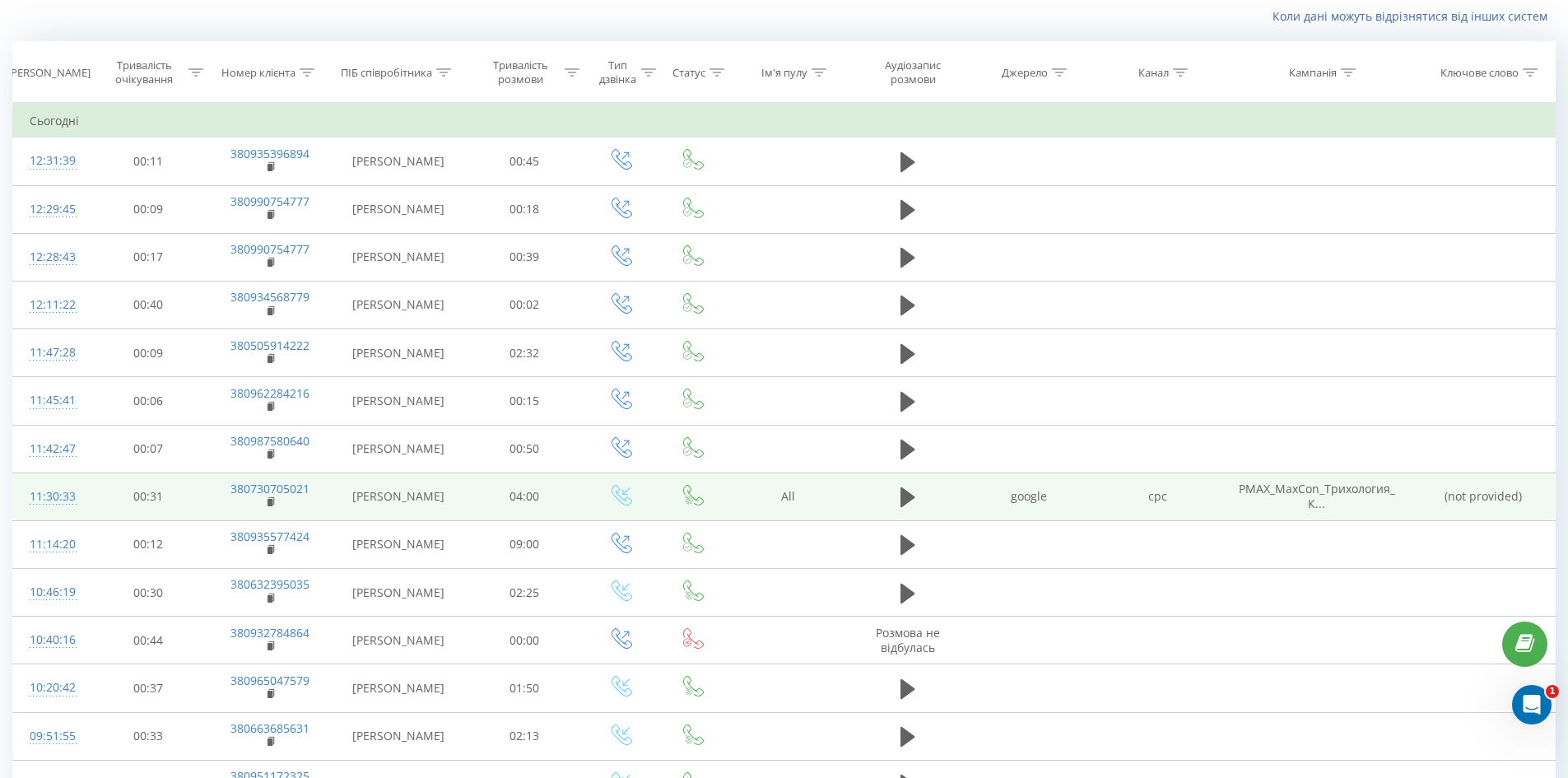
scroll to position [345, 0]
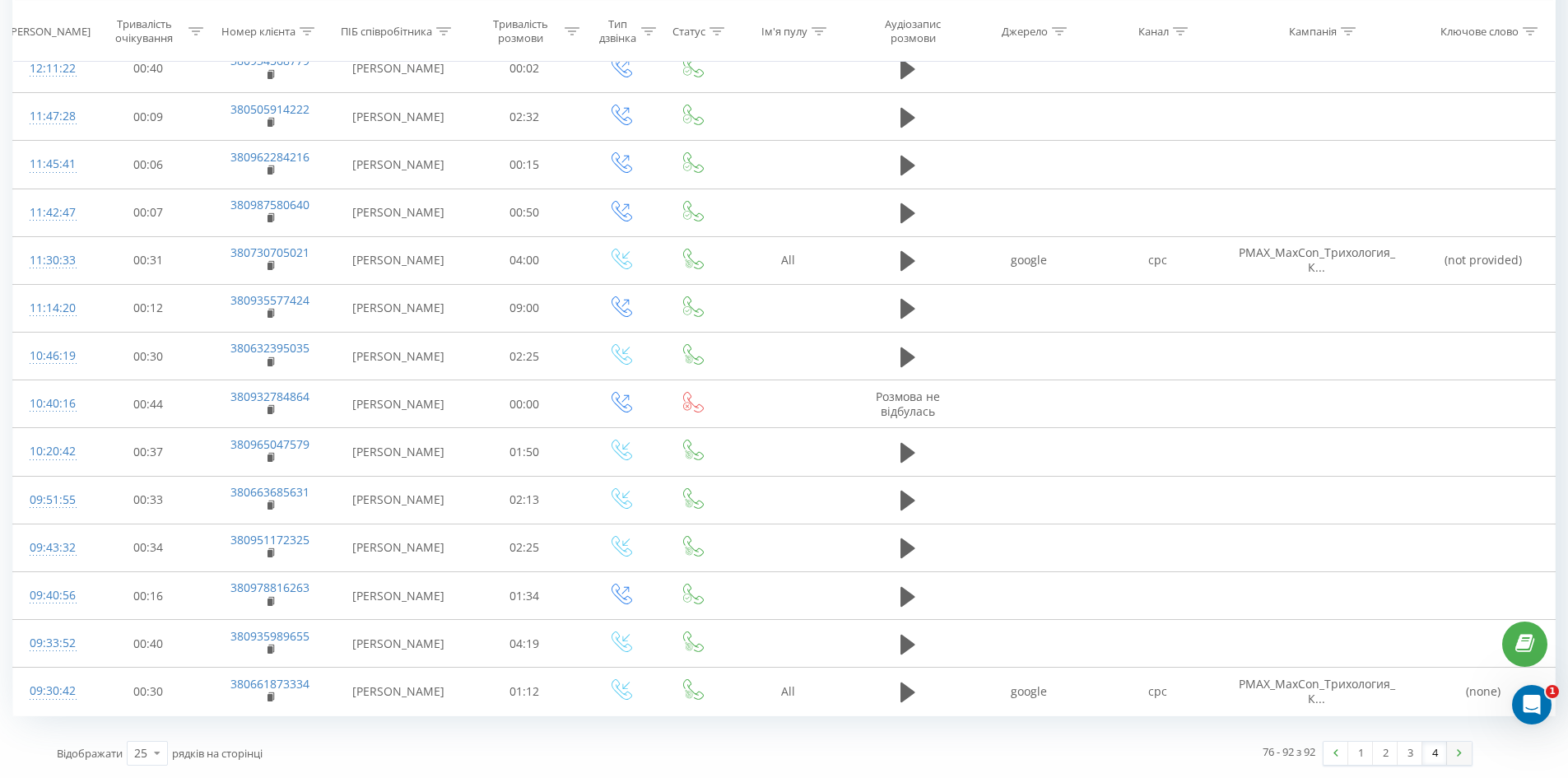
click at [1453, 753] on link at bounding box center [1459, 753] width 25 height 23
click at [1336, 756] on img at bounding box center [1336, 753] width 5 height 8
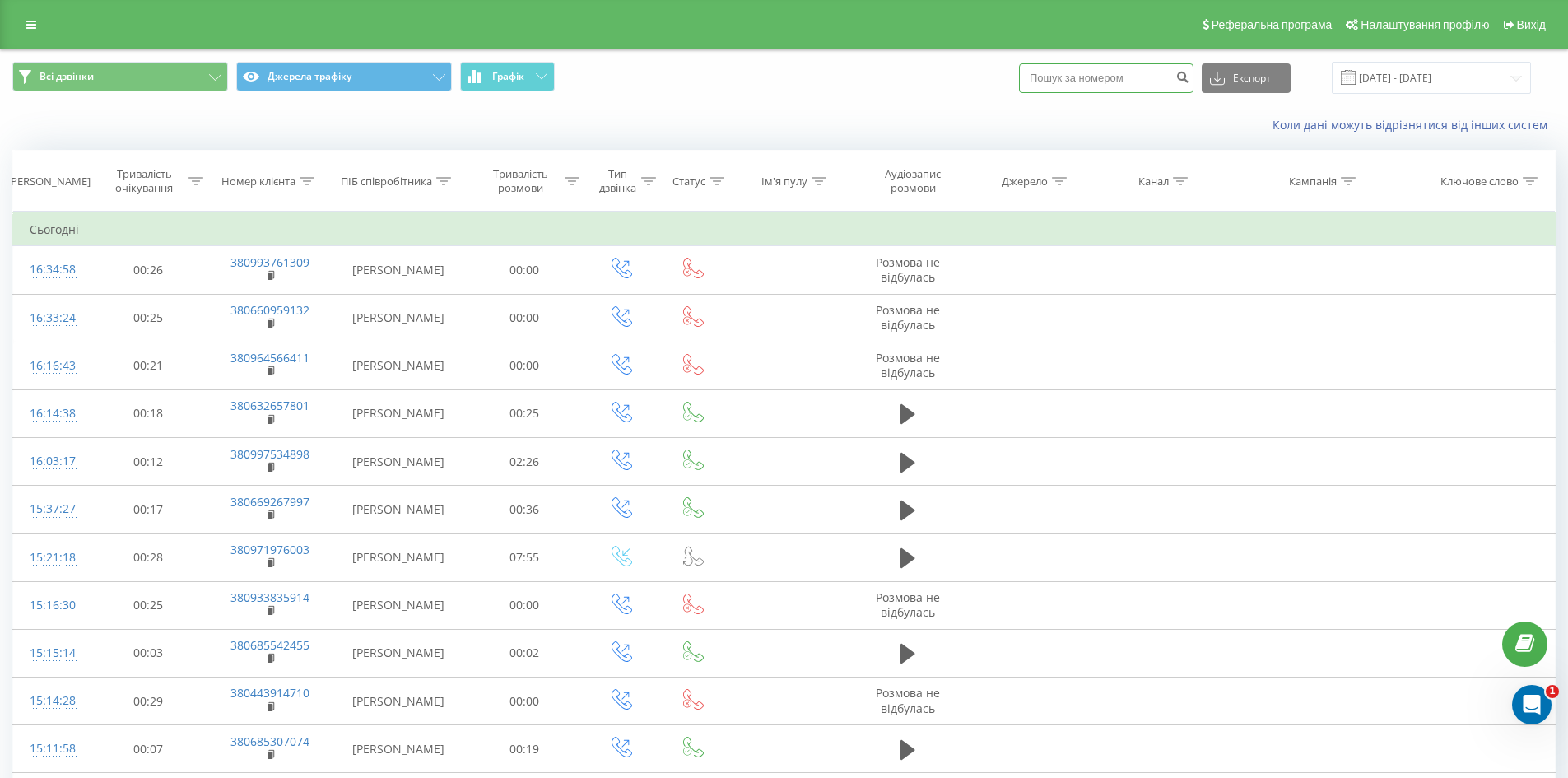
click at [1087, 80] on input at bounding box center [1105, 78] width 174 height 30
click at [1062, 85] on input at bounding box center [1105, 78] width 174 height 30
paste input "+380 63 217-53-95"
click at [1127, 80] on input "+380 63 217-53-95" at bounding box center [1105, 78] width 174 height 30
click at [1109, 78] on input "+380 63 217-5395" at bounding box center [1105, 78] width 174 height 30
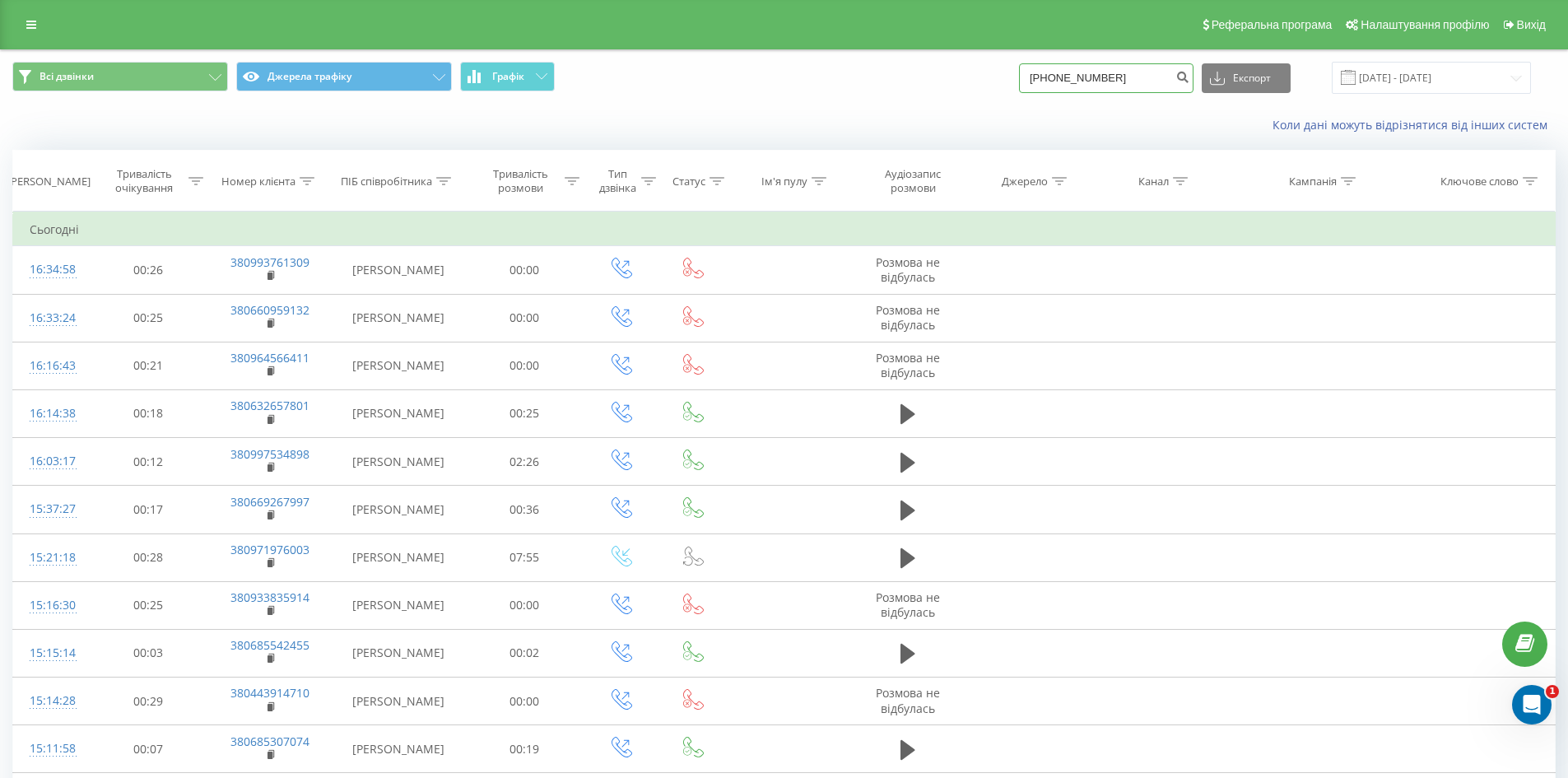
click at [1092, 82] on input "+380 63 2175395" at bounding box center [1105, 78] width 174 height 30
click at [1088, 82] on input "+380 63 2175395" at bounding box center [1105, 78] width 174 height 30
click at [1075, 80] on input "+380 632175395" at bounding box center [1105, 78] width 174 height 30
click at [1052, 79] on input "+380632175395" at bounding box center [1105, 78] width 174 height 30
type input "380632175395"
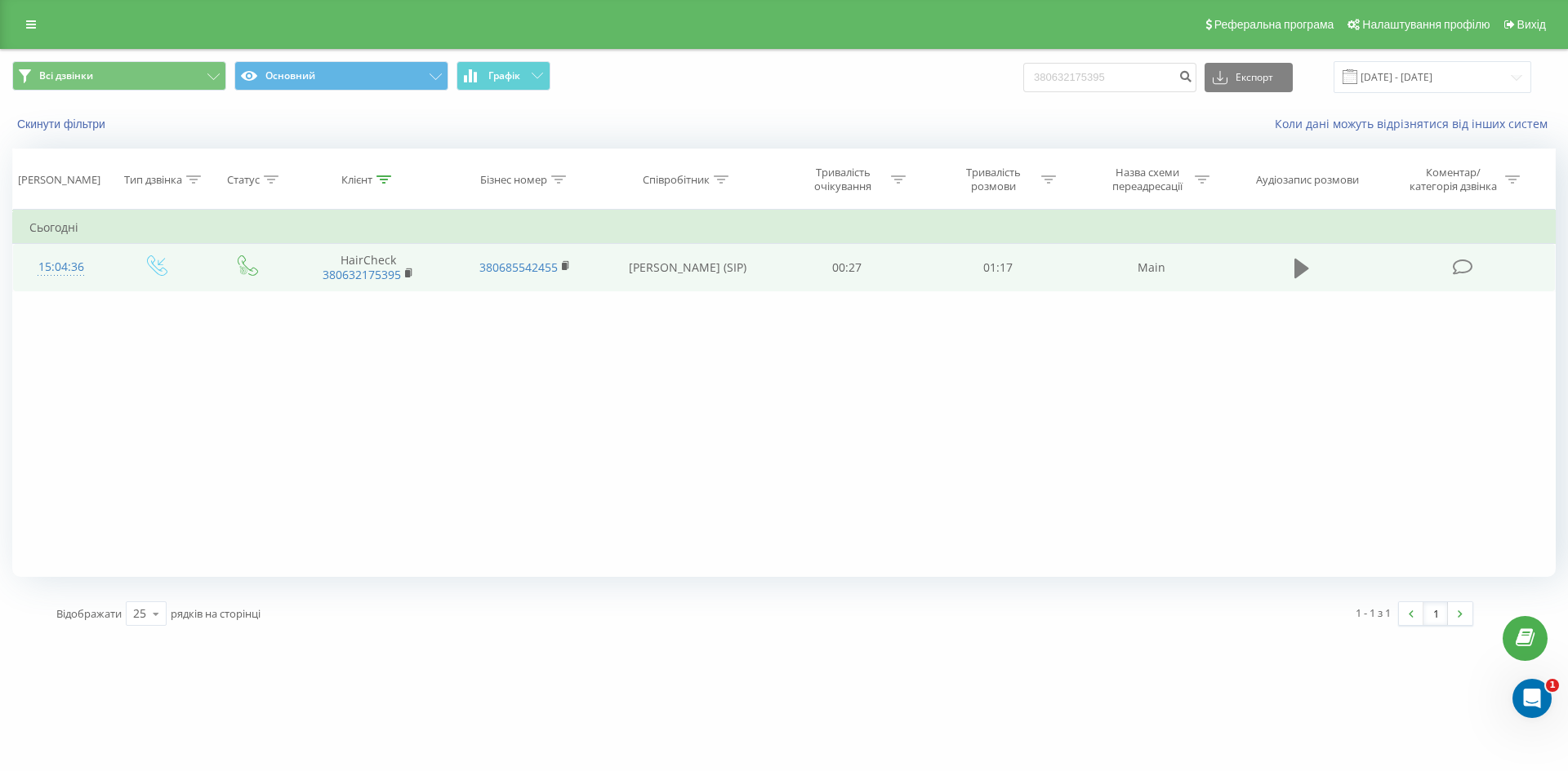
click at [1305, 268] on icon at bounding box center [1301, 268] width 15 height 20
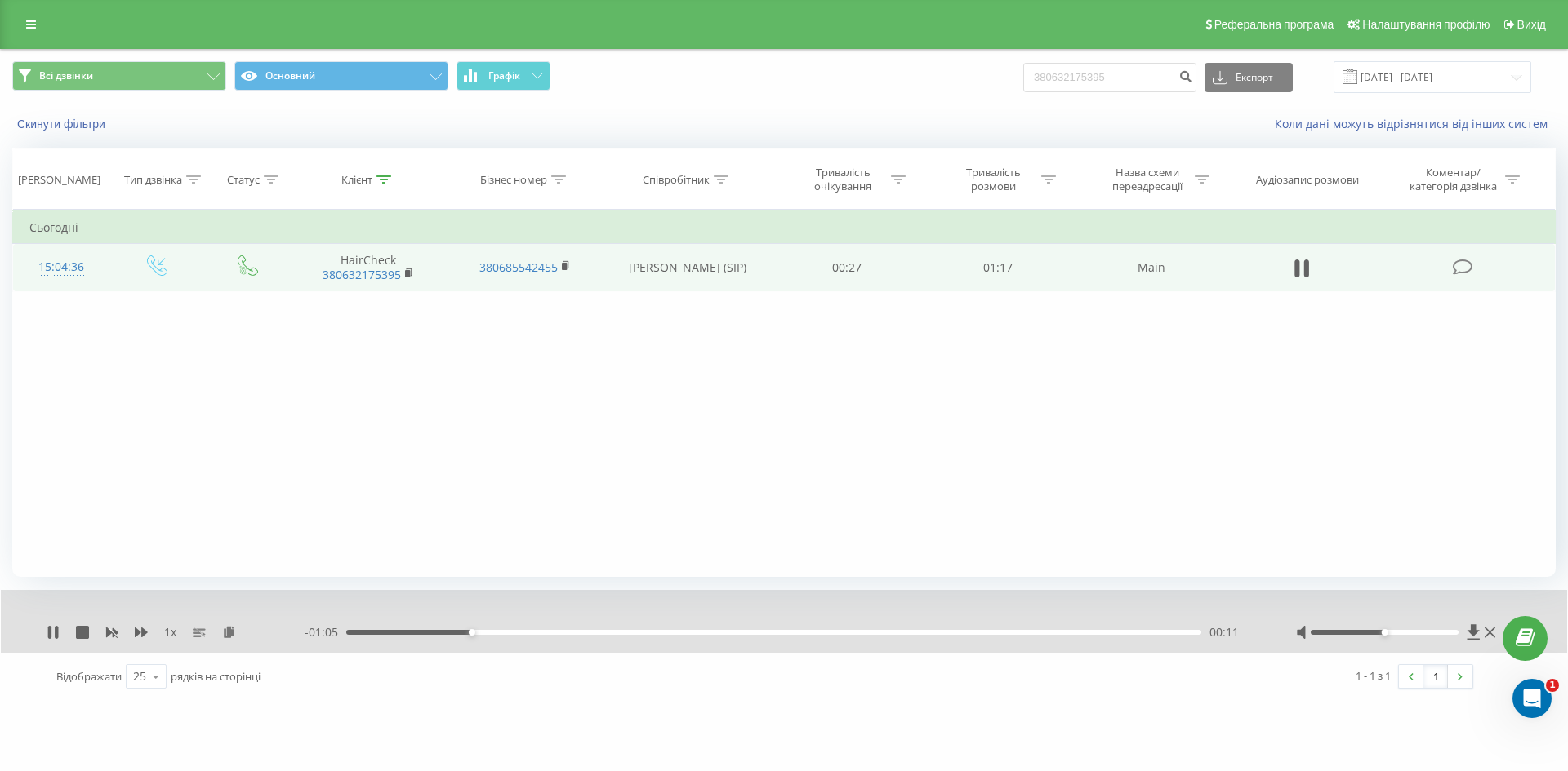
click at [537, 637] on div "- 01:05 00:11 00:11" at bounding box center [780, 632] width 951 height 17
click at [541, 633] on div "00:17" at bounding box center [774, 632] width 855 height 5
click at [659, 632] on div "00:28" at bounding box center [774, 632] width 855 height 5
